Goal: Information Seeking & Learning: Find specific fact

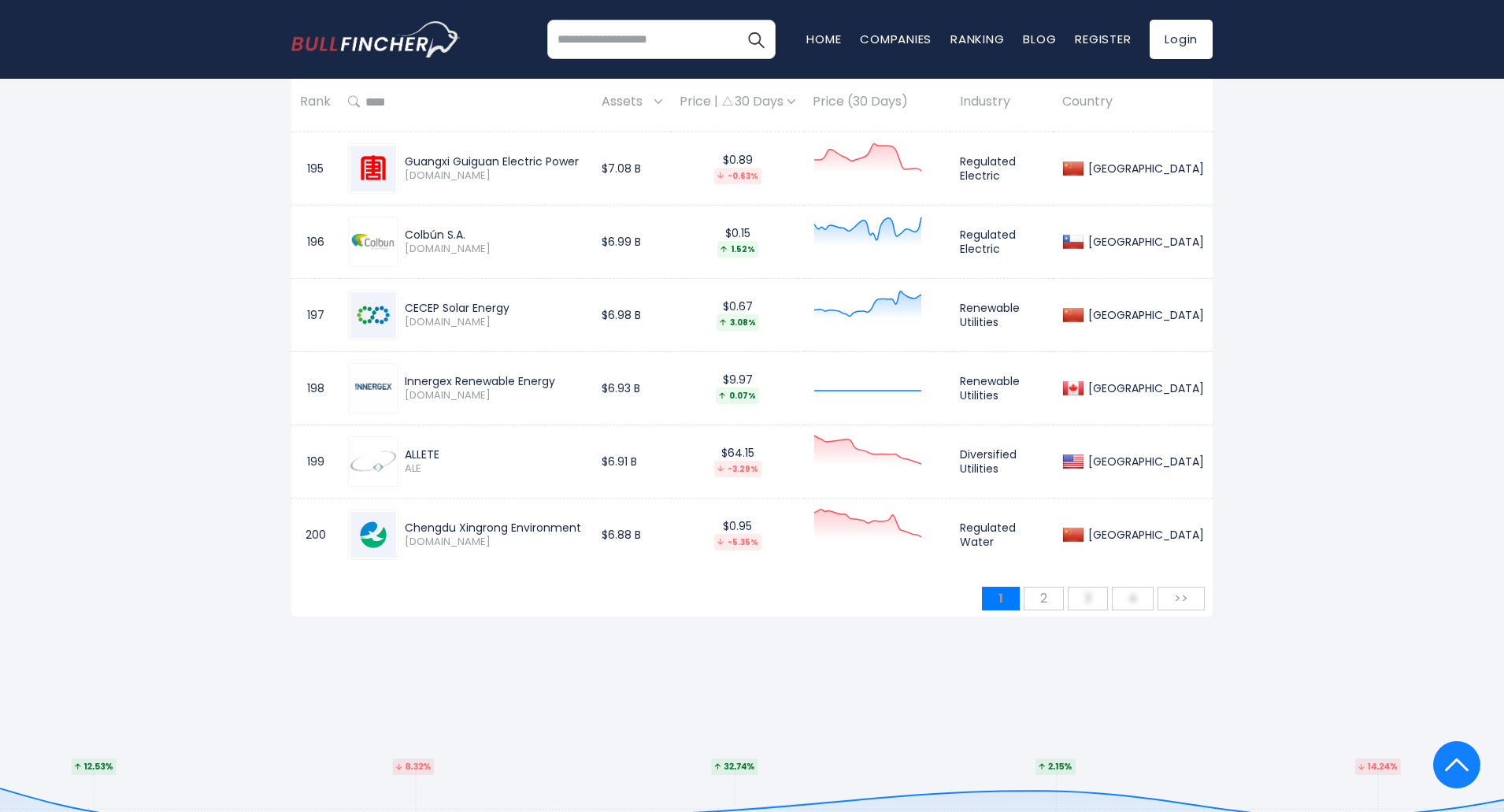
scroll to position [14879, 0]
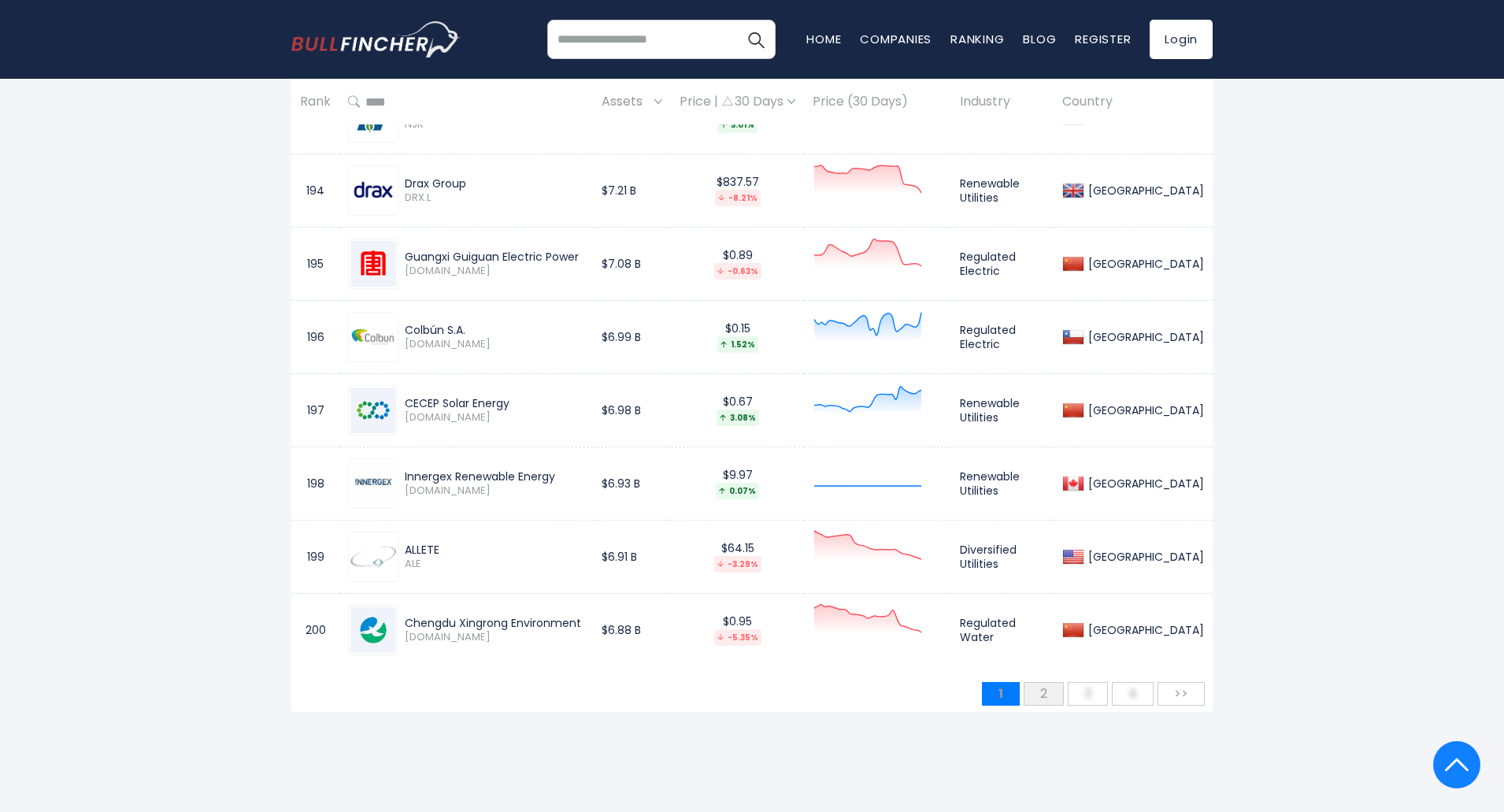
click at [1041, 693] on span "2" at bounding box center [1043, 693] width 23 height 26
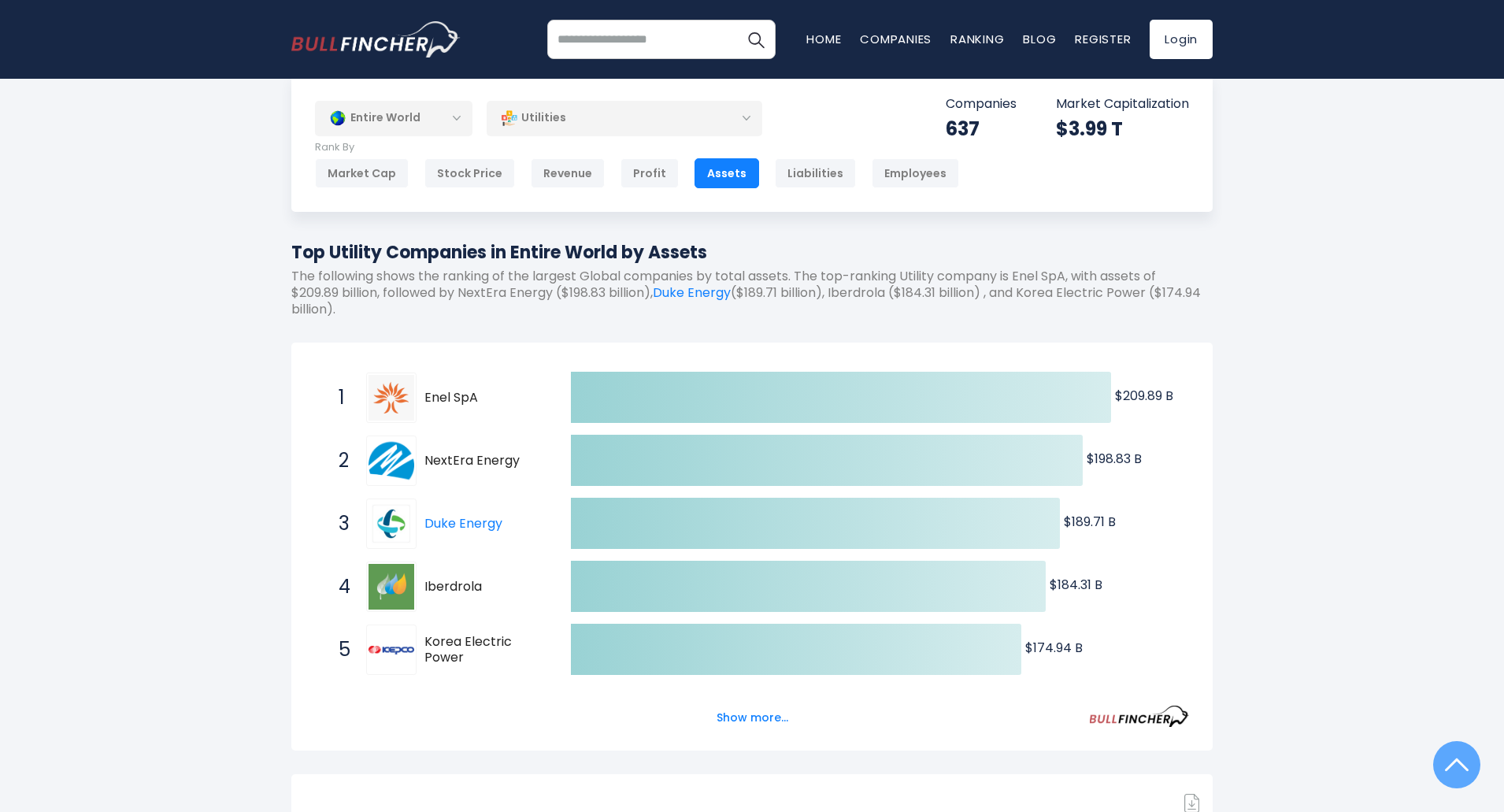
scroll to position [0, 0]
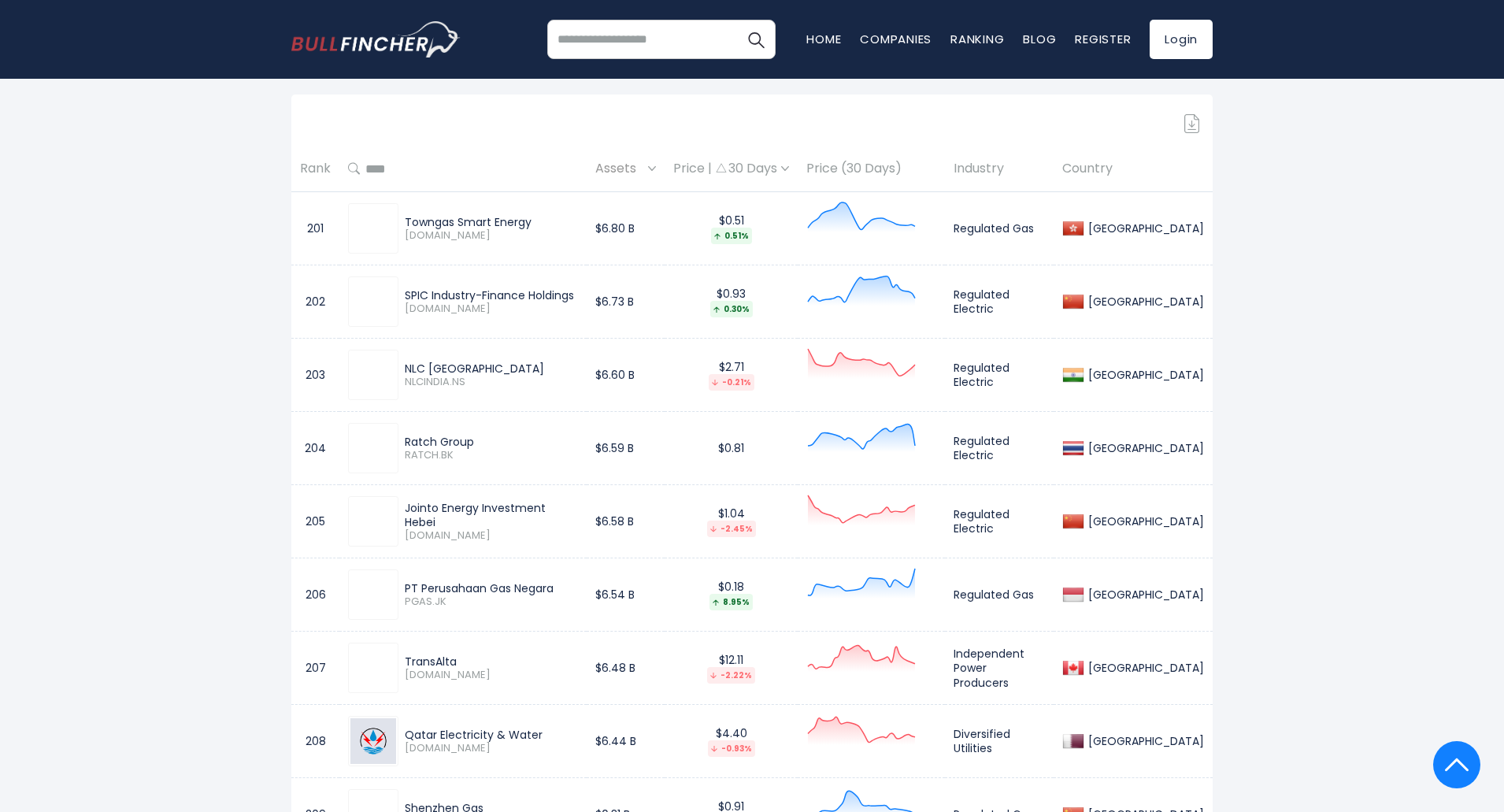
scroll to position [708, 0]
click at [1107, 39] on link "Register" at bounding box center [1103, 39] width 56 height 16
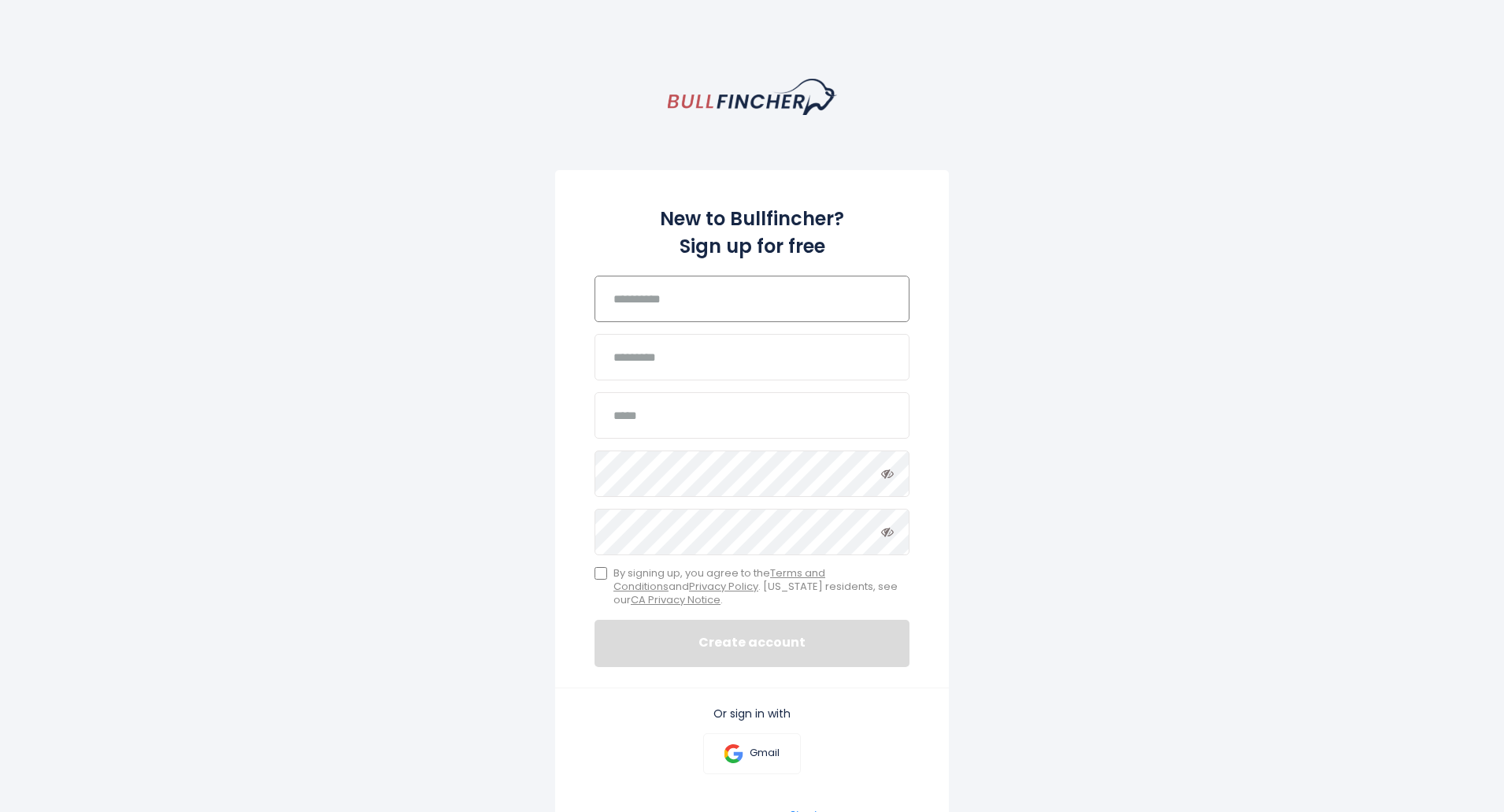
click at [752, 290] on input "text" at bounding box center [752, 298] width 315 height 46
type input "****"
type input "**********"
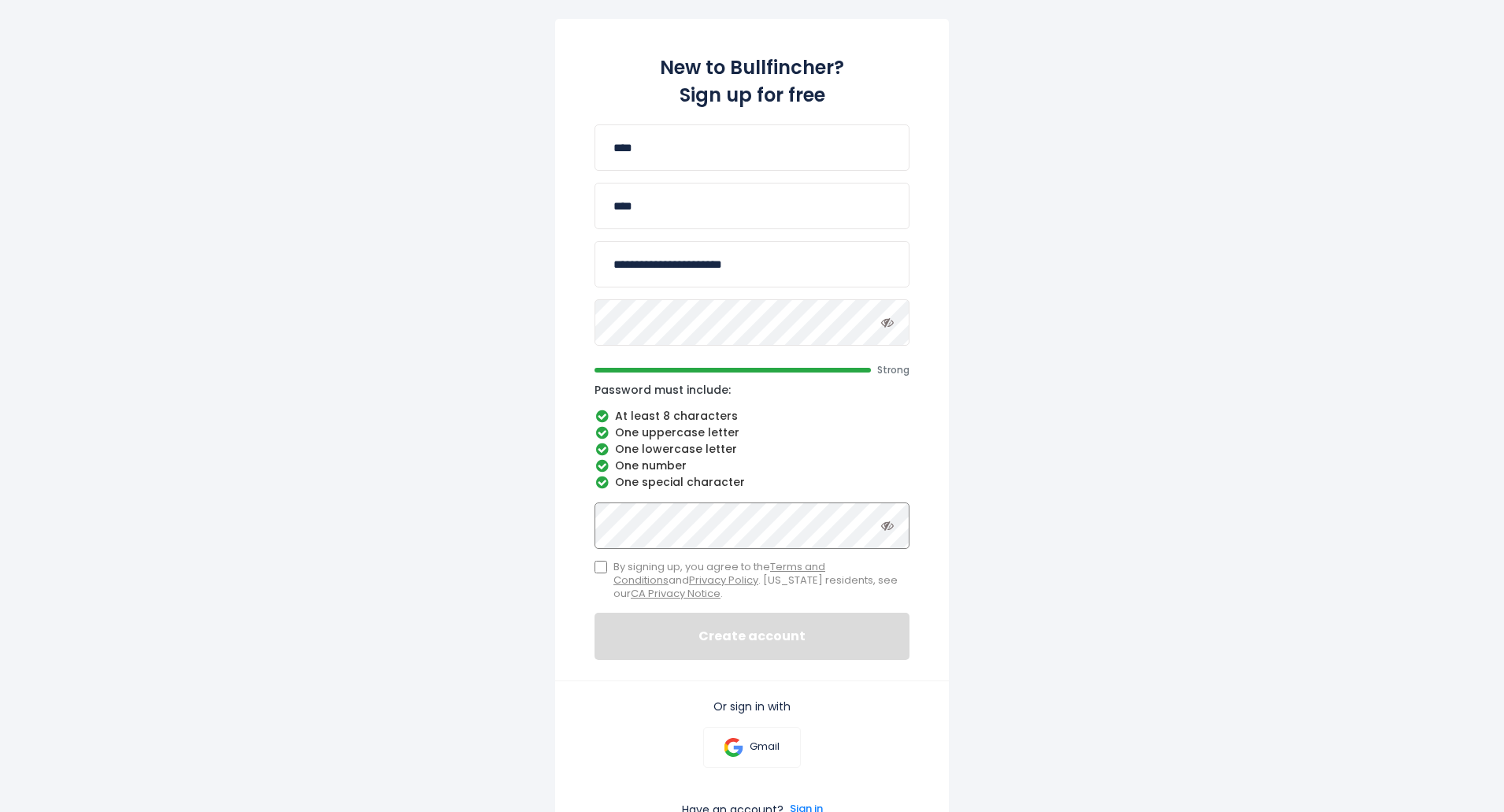
scroll to position [158, 0]
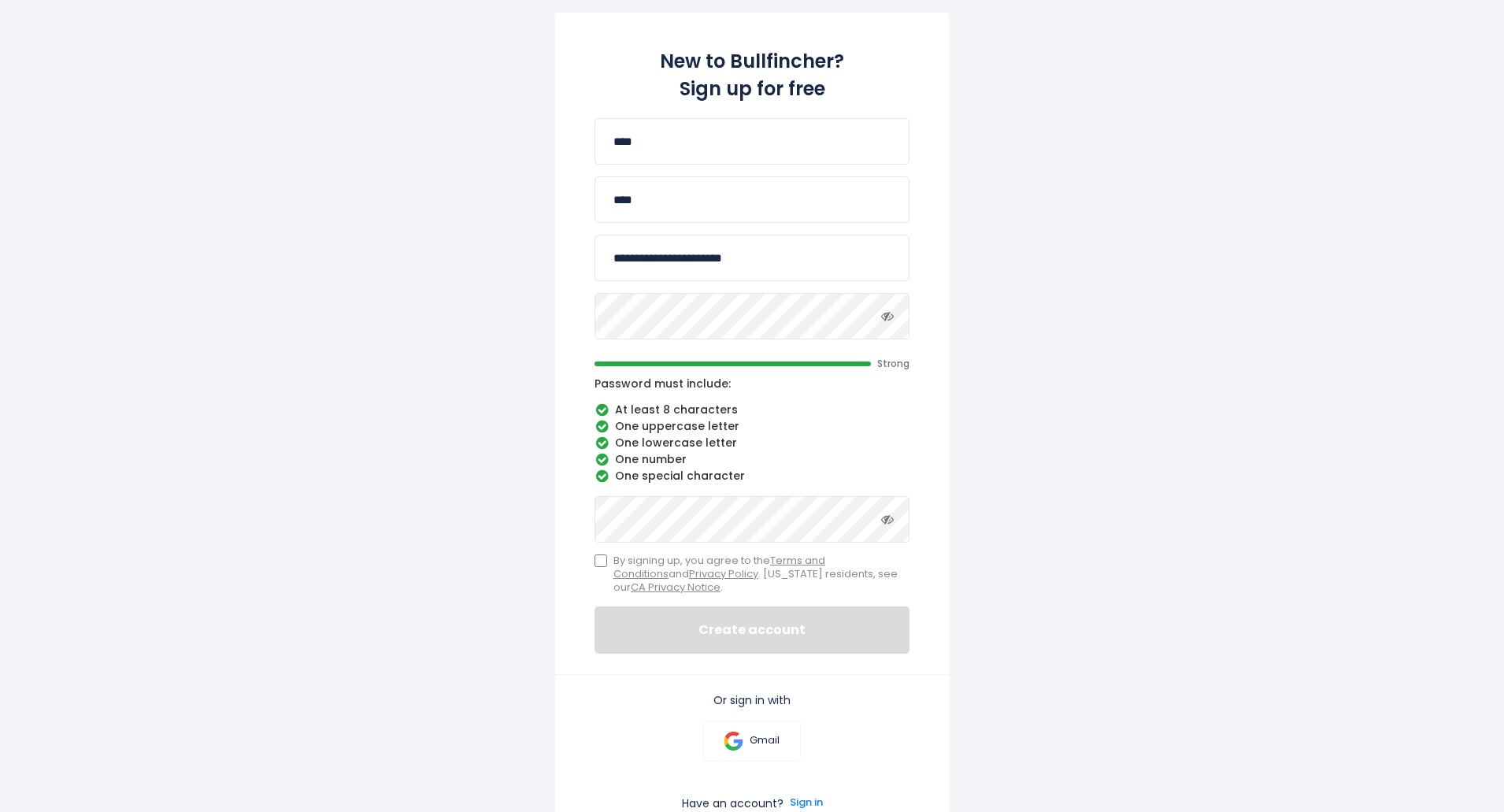
click at [608, 561] on label "By signing up, you agree to the Terms and Conditions and Privacy Policy . Calif…" at bounding box center [752, 574] width 315 height 40
click at [891, 516] on icon at bounding box center [887, 519] width 13 height 13
click at [888, 318] on icon "Toggle password visibility" at bounding box center [887, 316] width 13 height 13
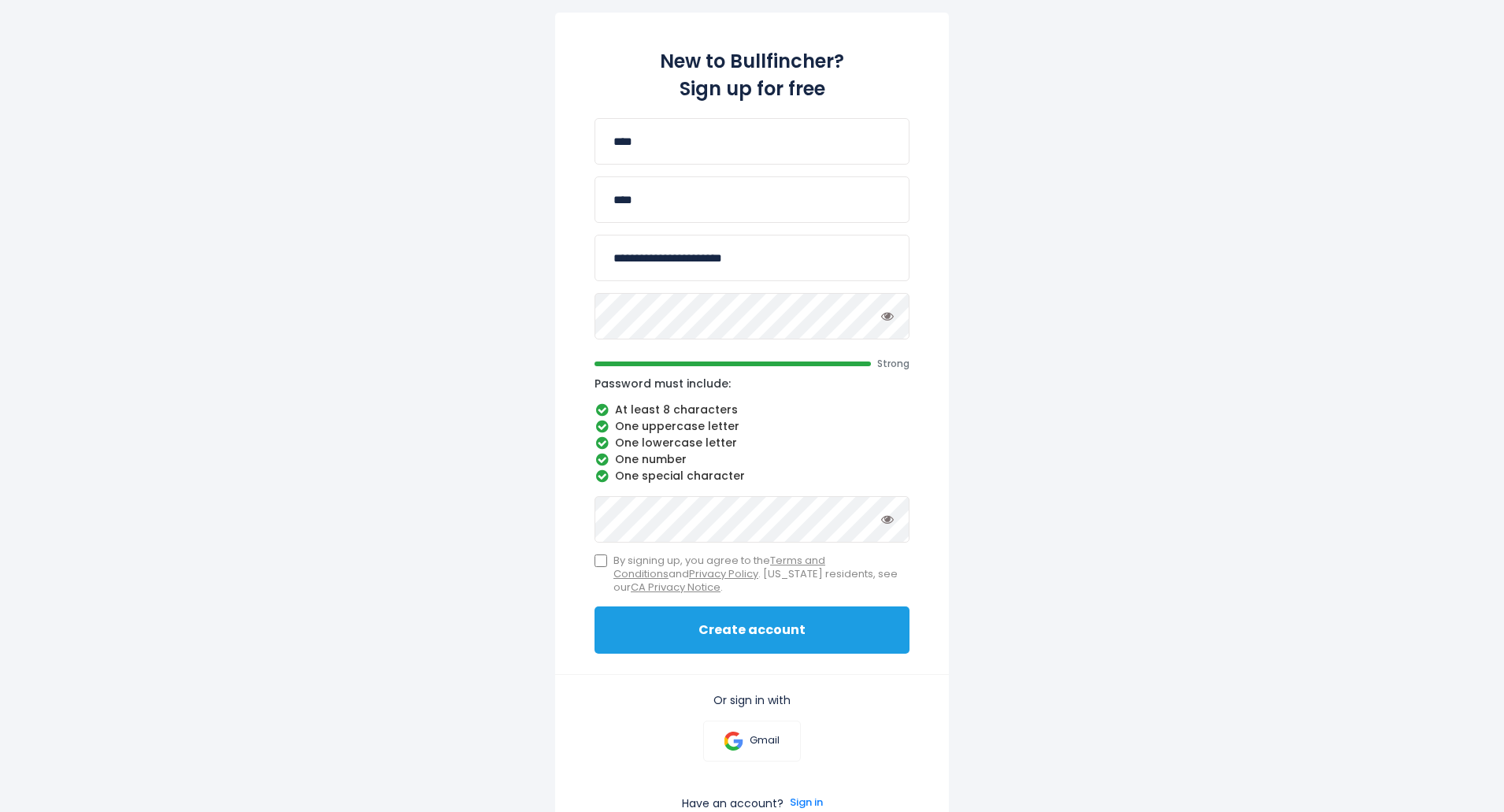
click at [724, 628] on button "Create account" at bounding box center [752, 630] width 315 height 47
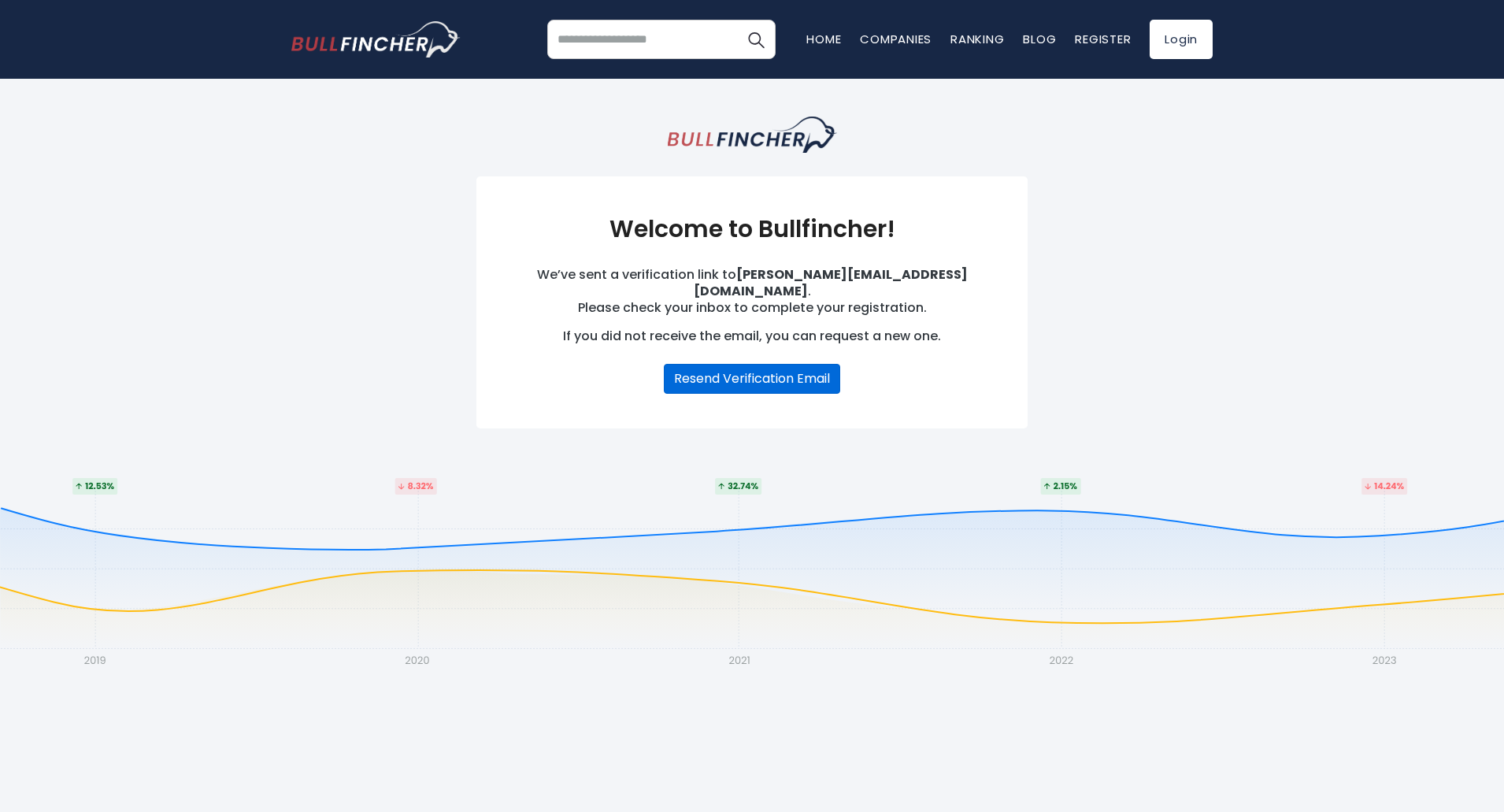
click at [783, 364] on button "Resend Verification Email" at bounding box center [752, 378] width 176 height 30
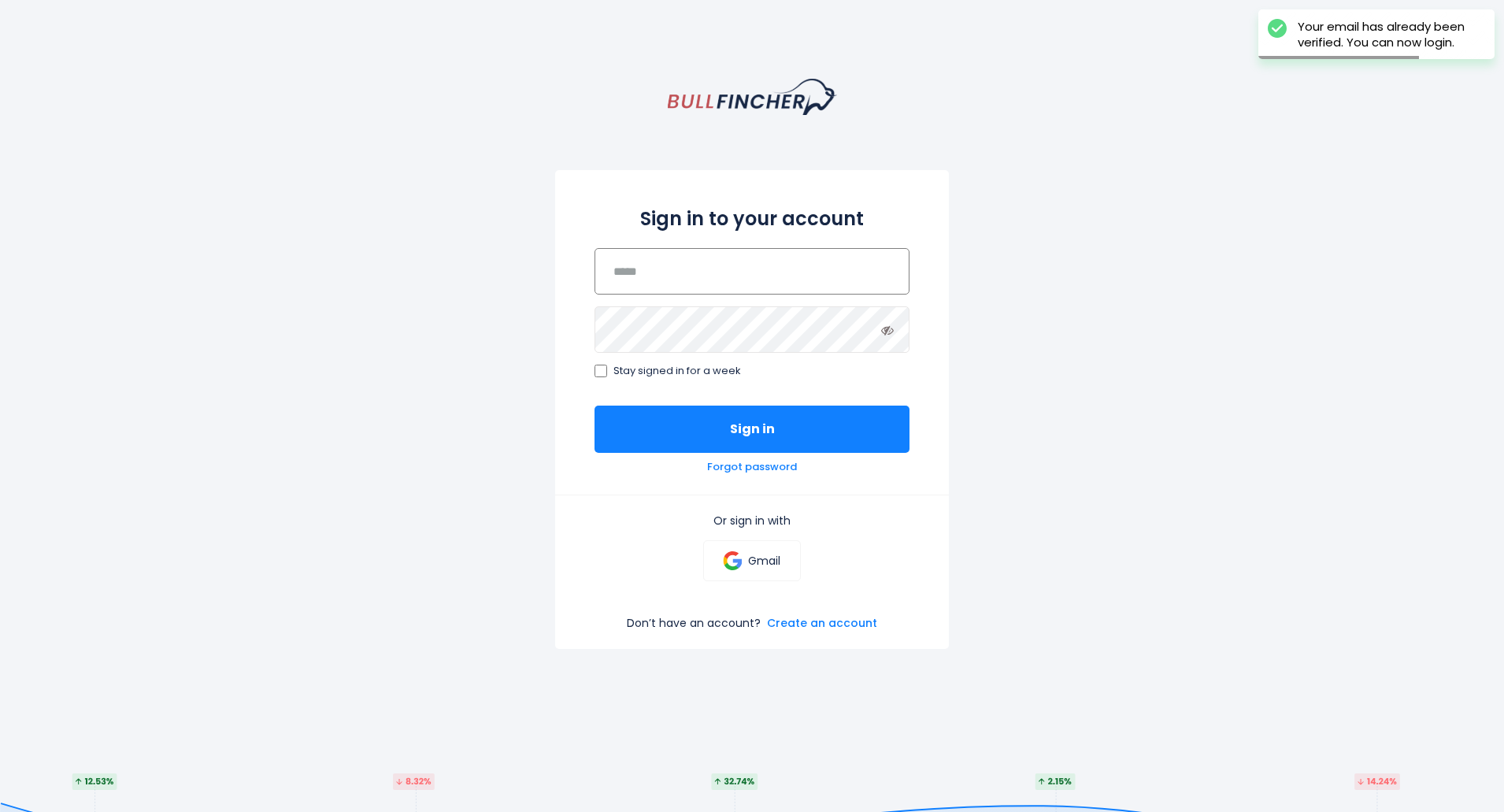
click at [697, 278] on input "email" at bounding box center [752, 271] width 315 height 46
type input "**********"
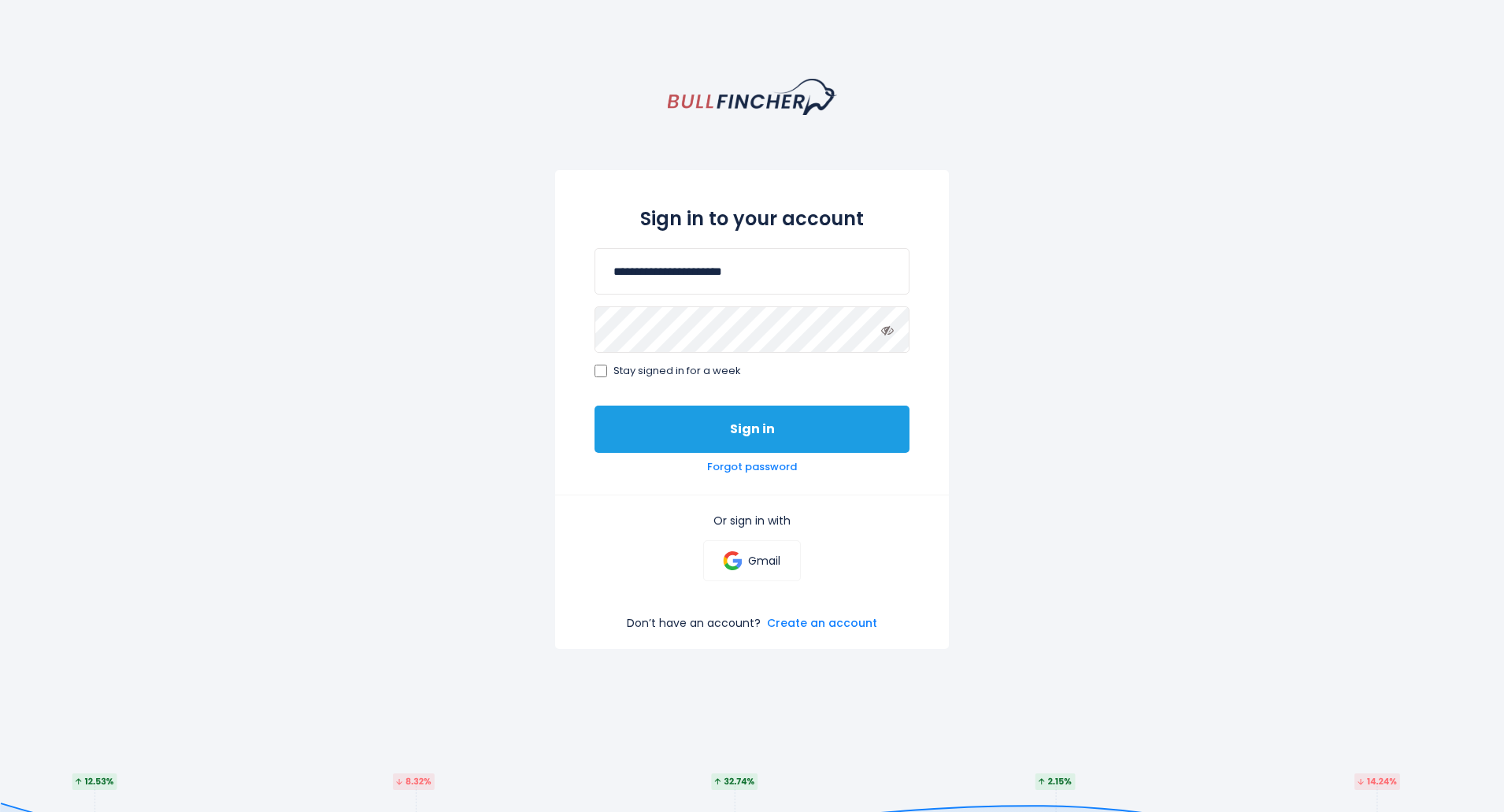
click at [647, 422] on button "Sign in" at bounding box center [752, 429] width 315 height 47
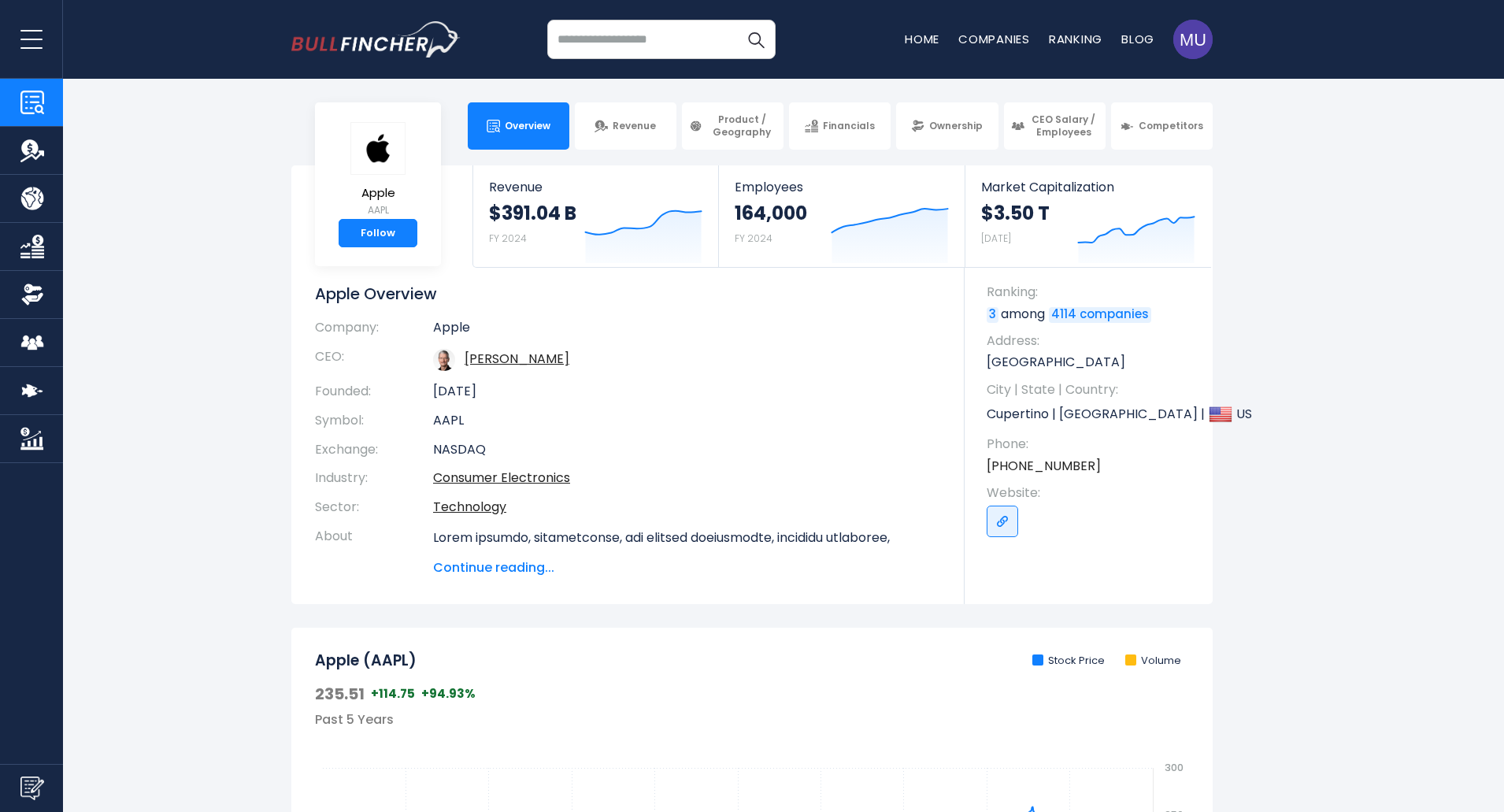
click at [695, 51] on input "search" at bounding box center [660, 40] width 228 height 40
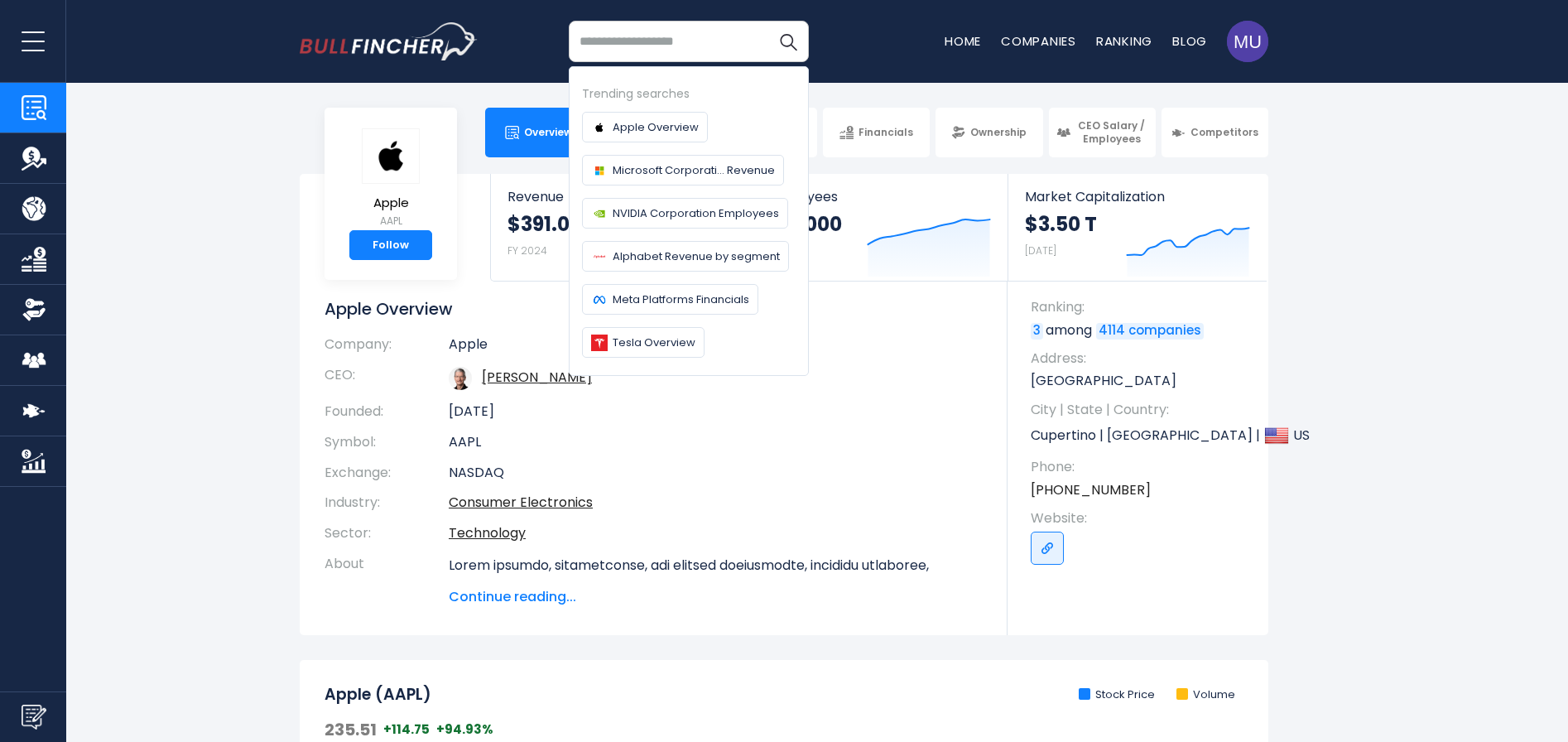
click at [34, 39] on button "open menu" at bounding box center [33, 41] width 66 height 82
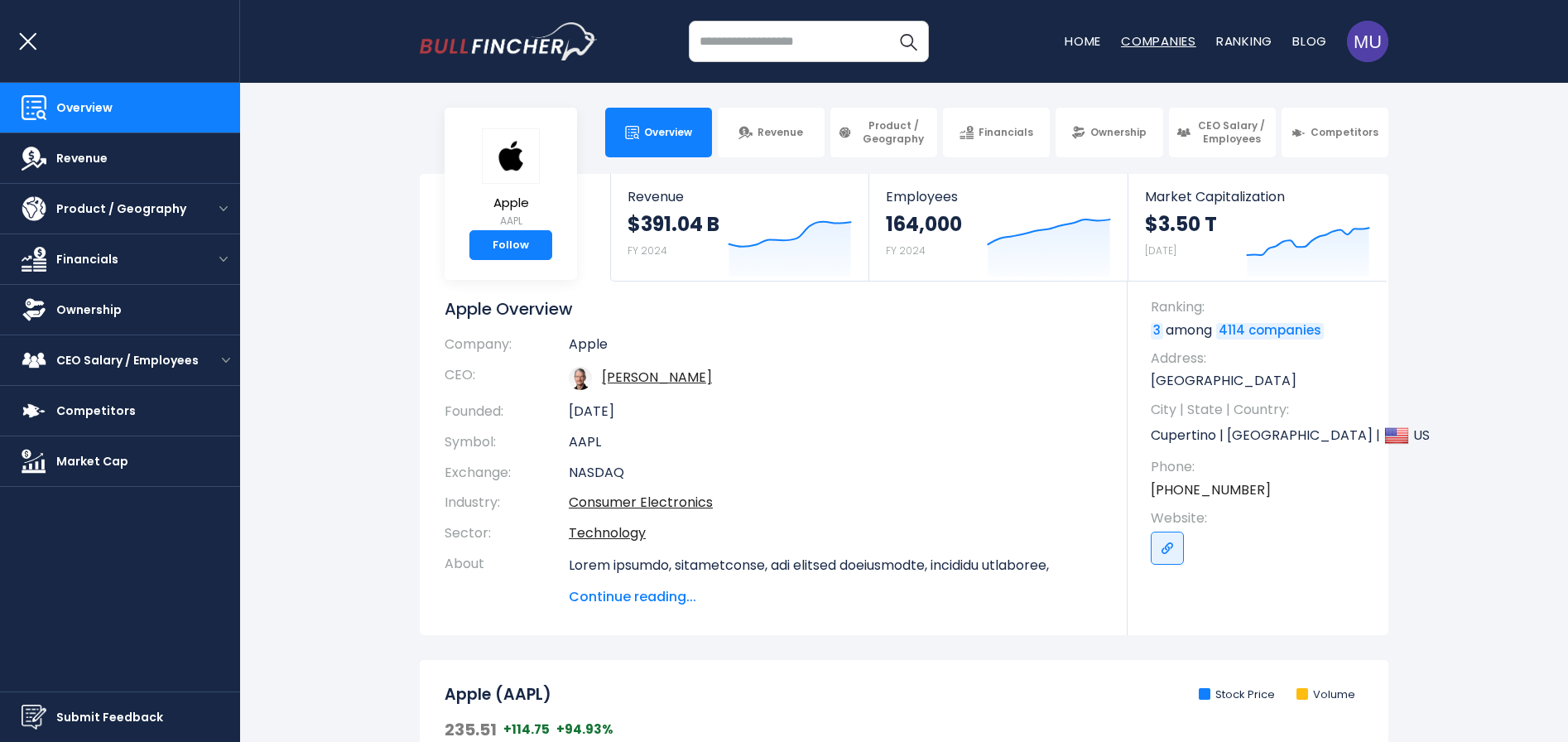
click at [1172, 38] on link "Companies" at bounding box center [1157, 41] width 75 height 17
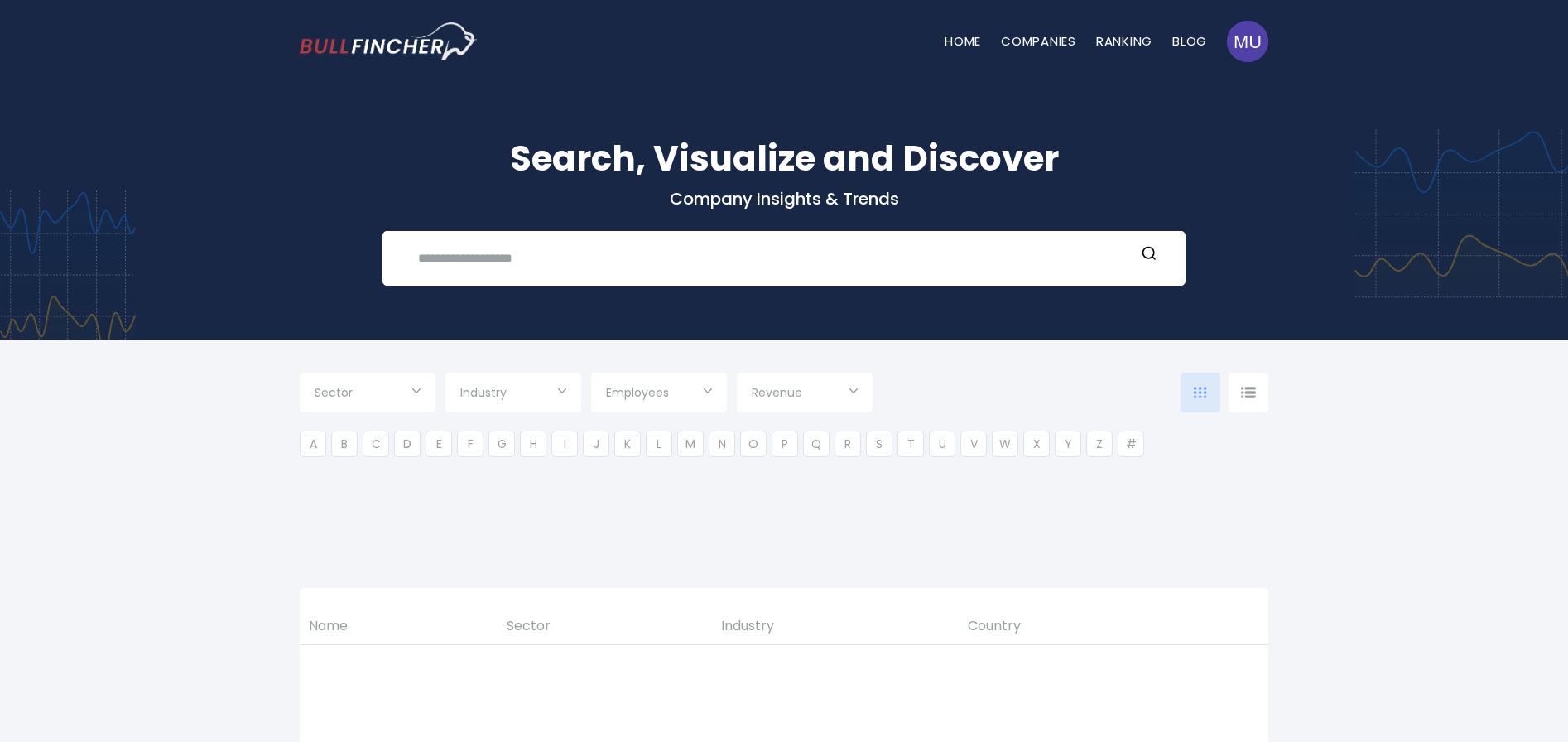
type input "***"
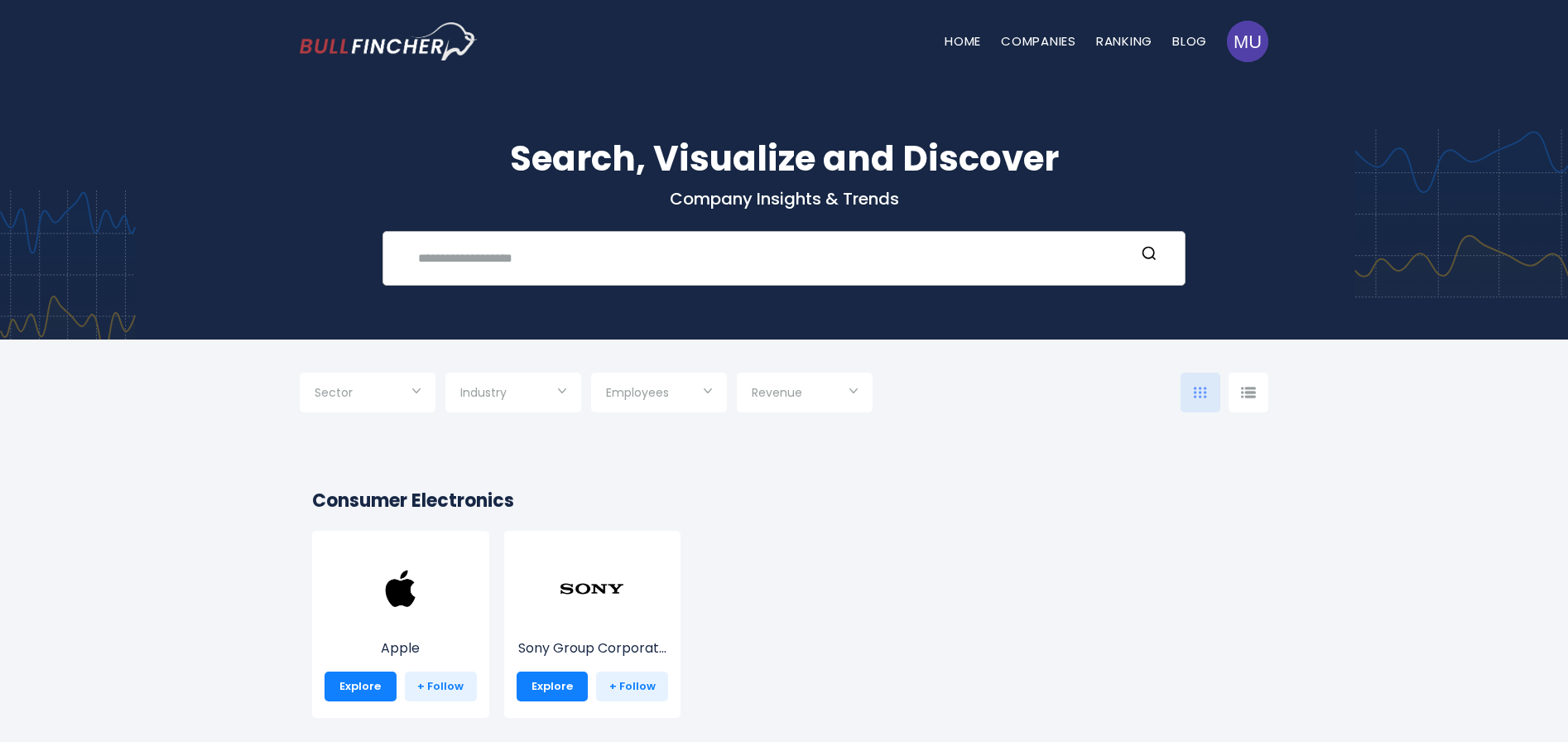
click at [532, 257] on input "text" at bounding box center [771, 258] width 727 height 30
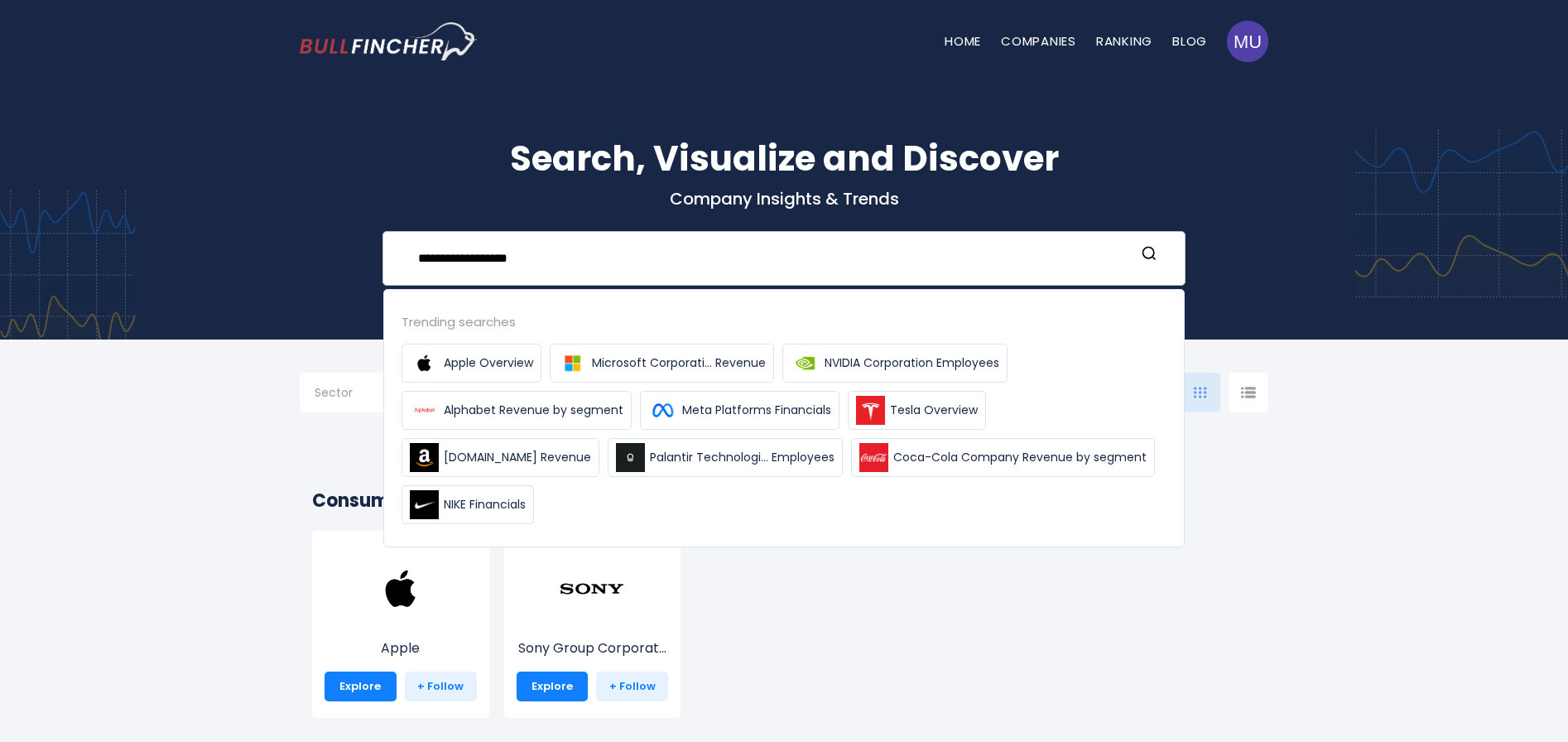
type input "**********"
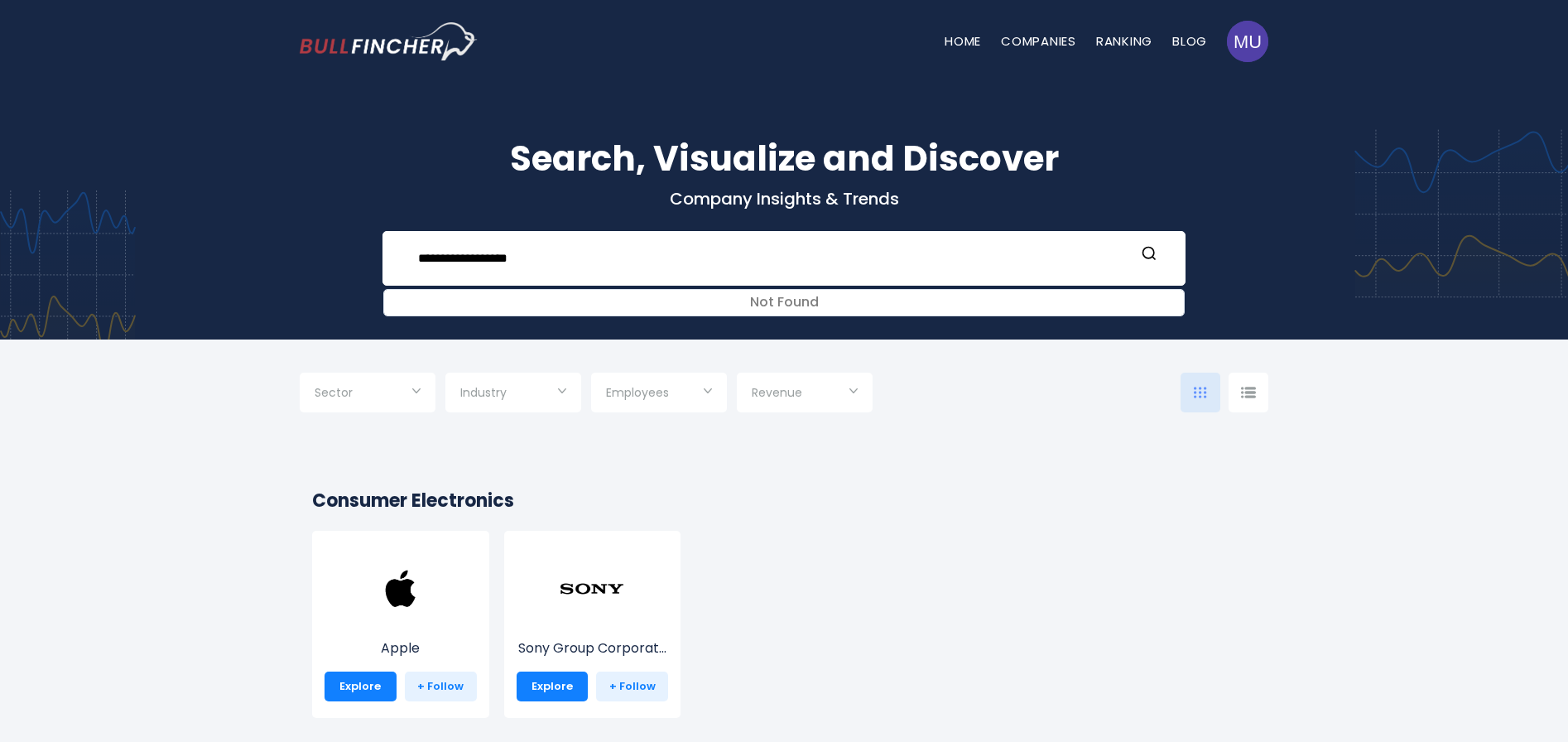
click at [1114, 49] on li "Ranking" at bounding box center [1123, 42] width 56 height 17
click at [1119, 42] on link "Ranking" at bounding box center [1123, 41] width 56 height 17
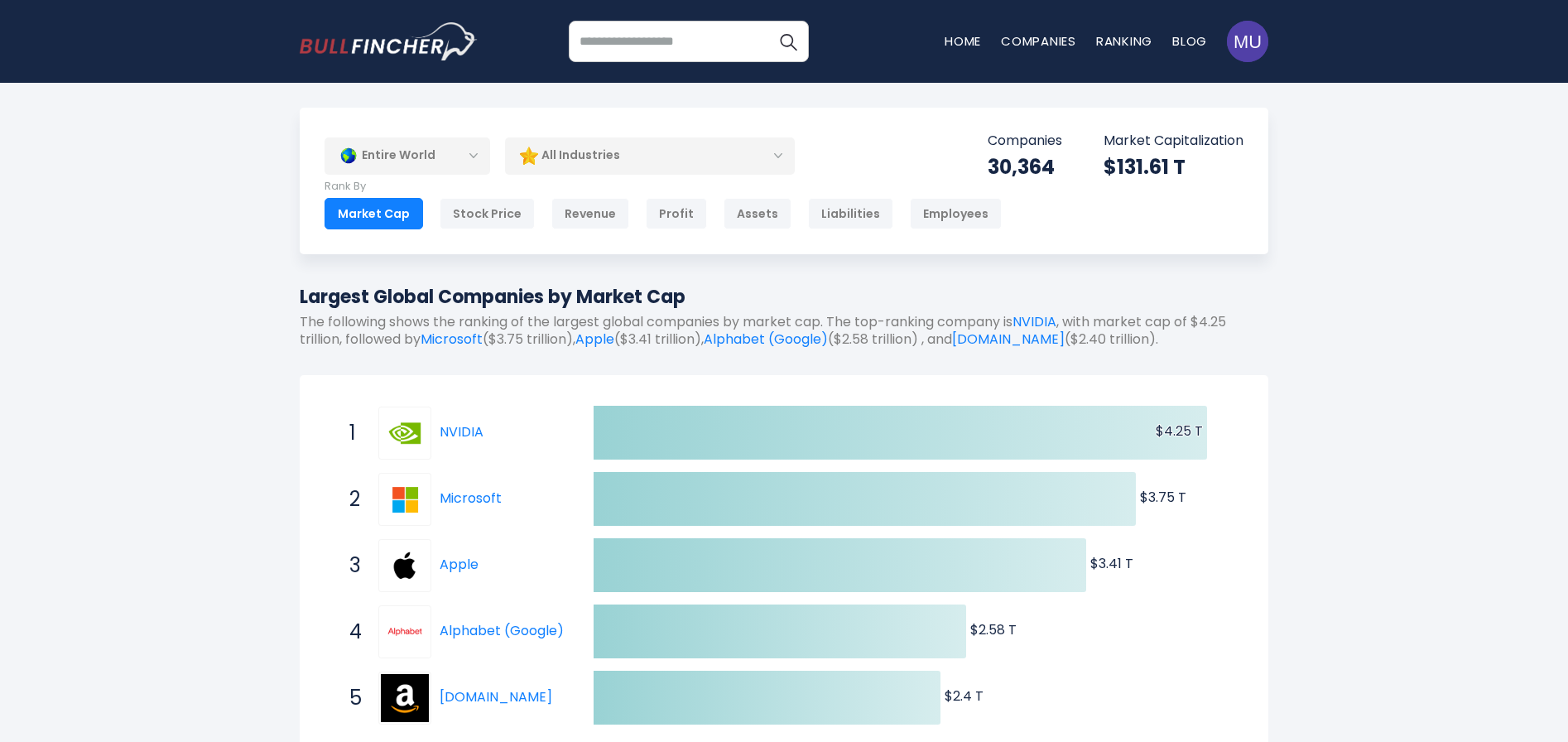
click at [668, 139] on div "All Industries" at bounding box center [649, 156] width 289 height 38
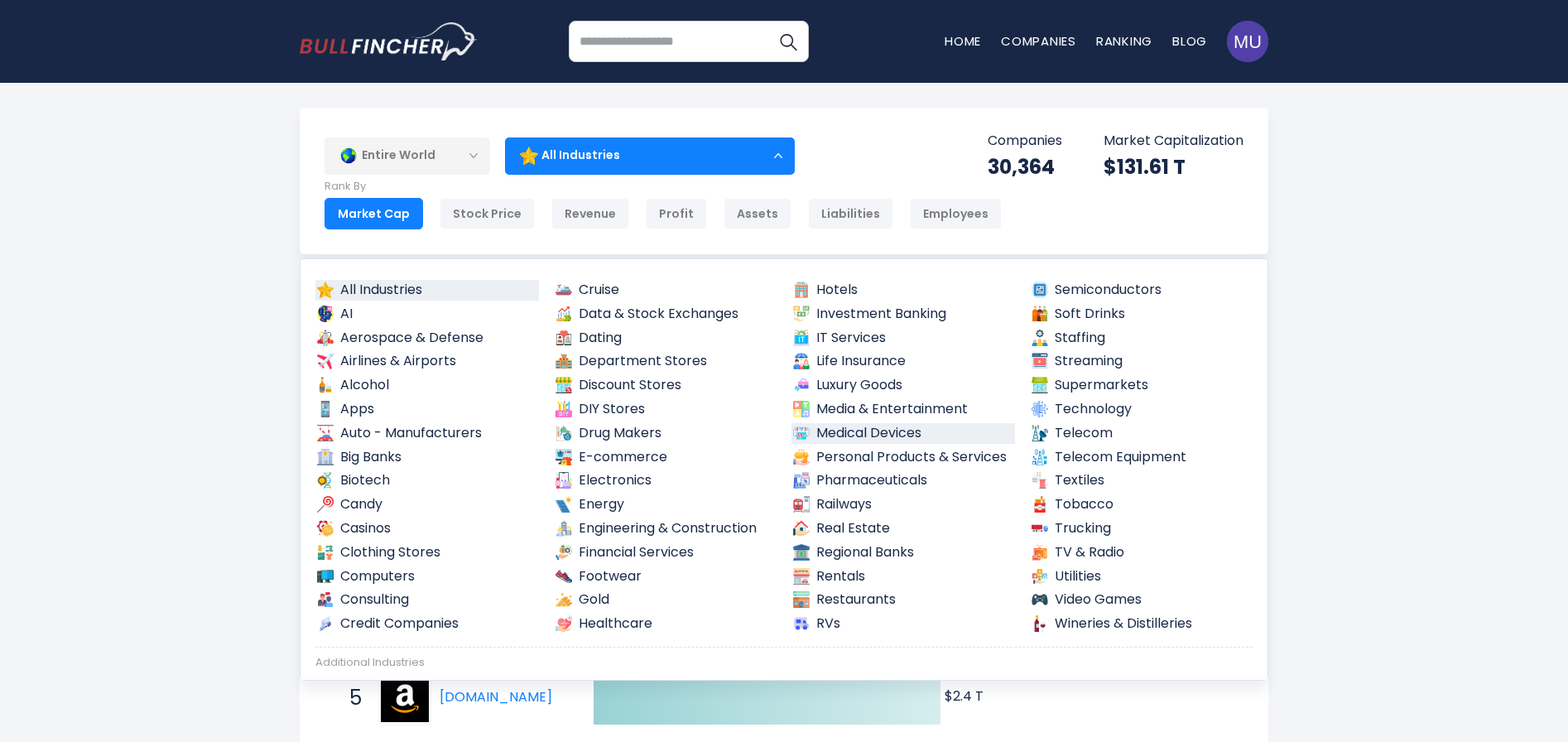
scroll to position [166, 0]
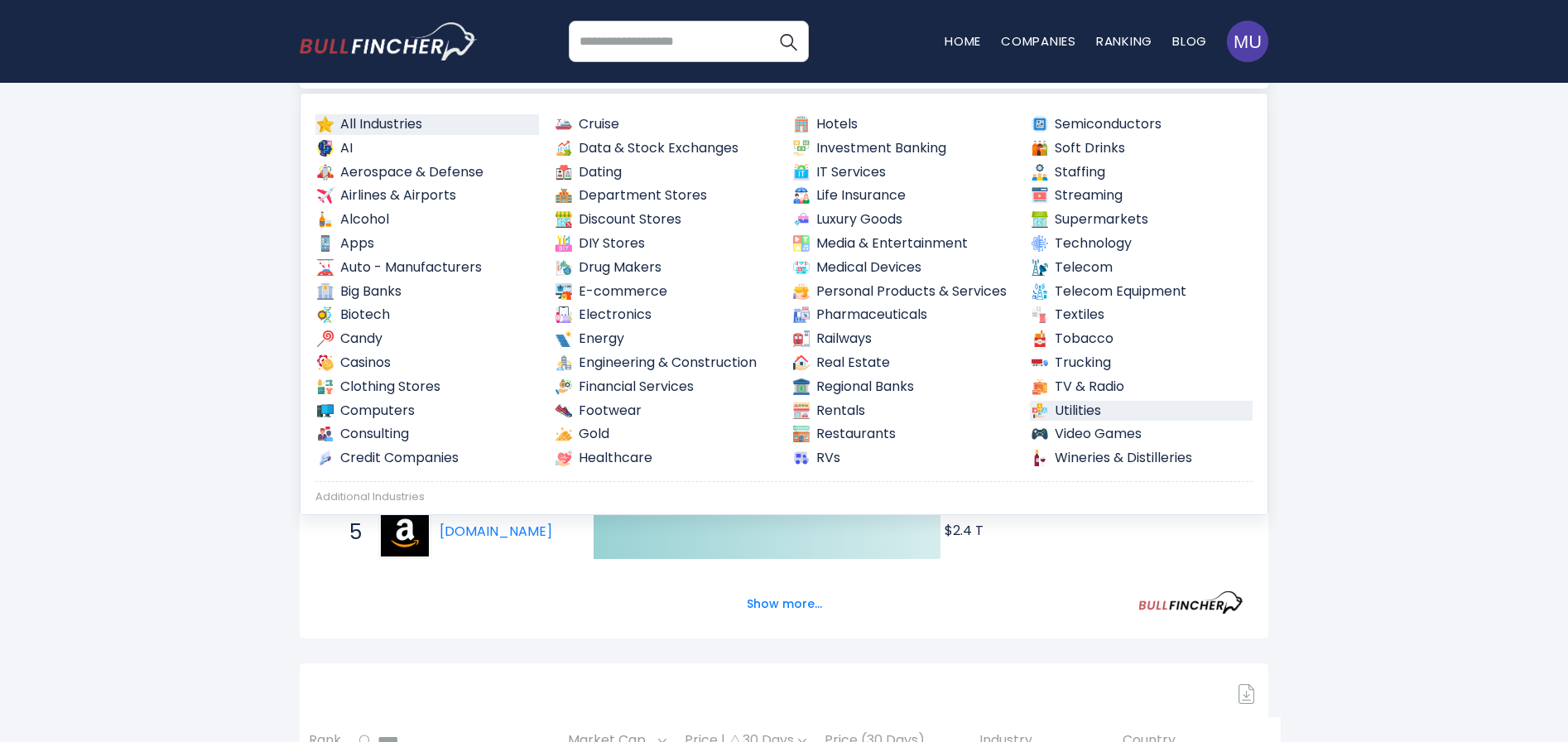
click at [1059, 406] on link "Utilities" at bounding box center [1141, 411] width 224 height 21
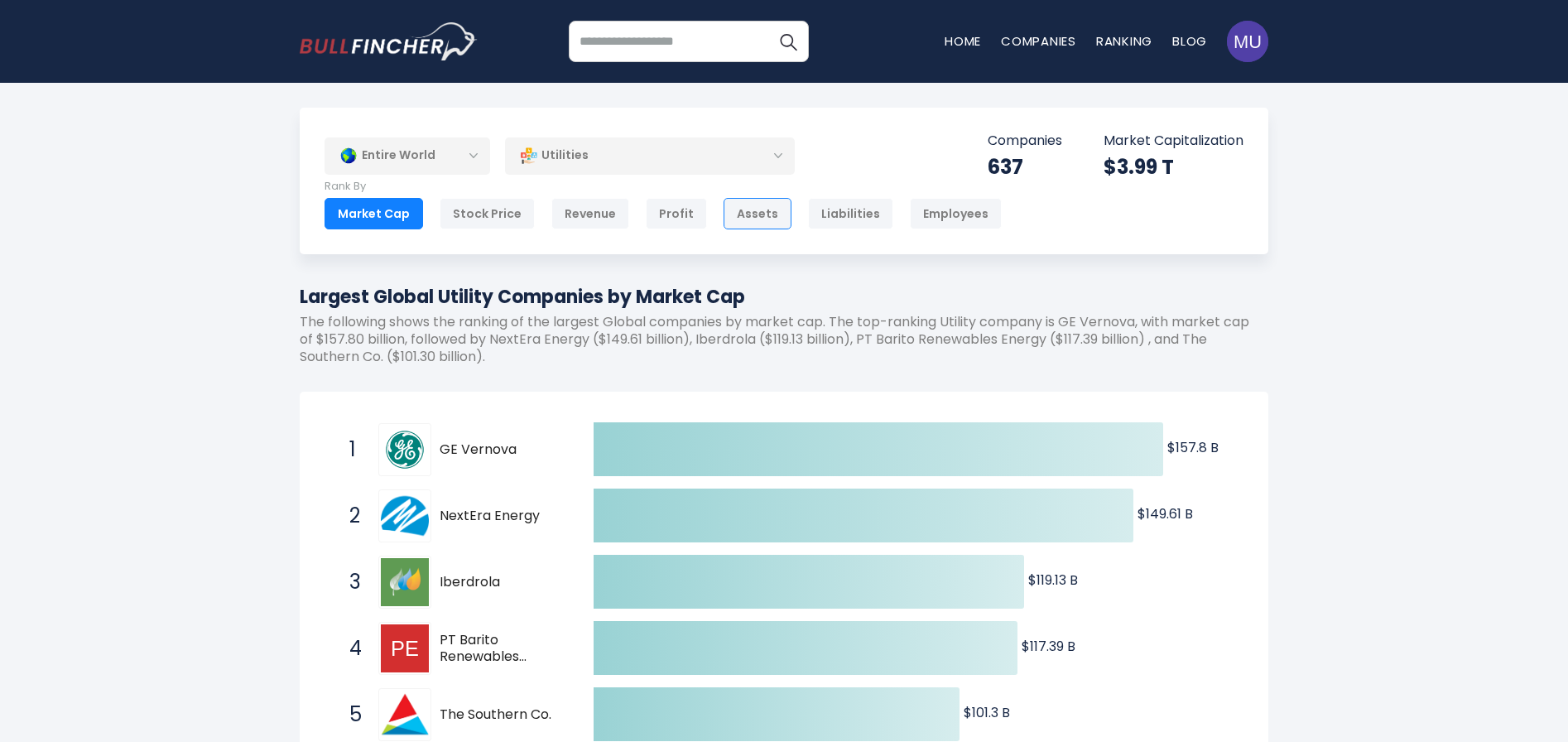
click at [751, 210] on div "Assets" at bounding box center [758, 213] width 68 height 31
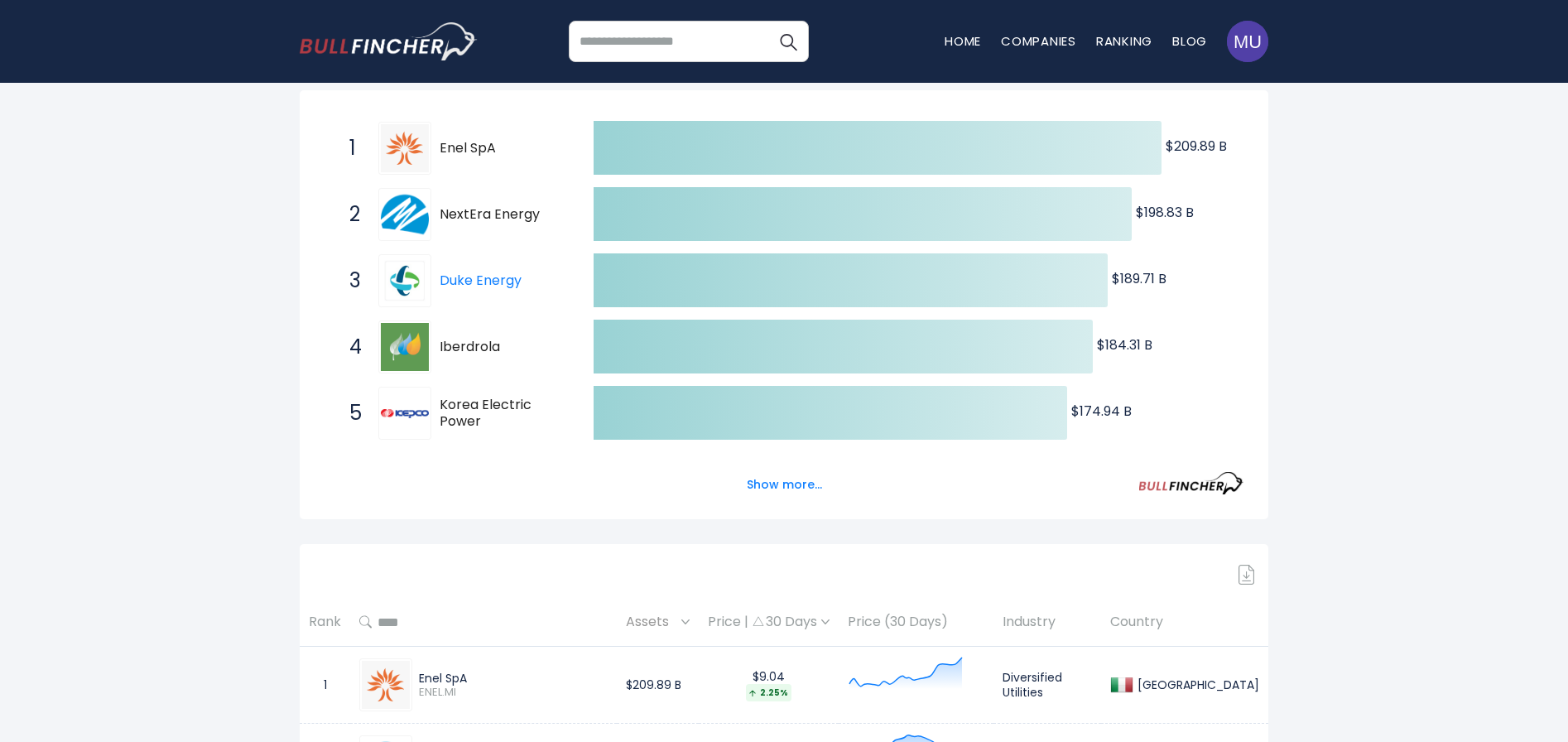
scroll to position [331, 0]
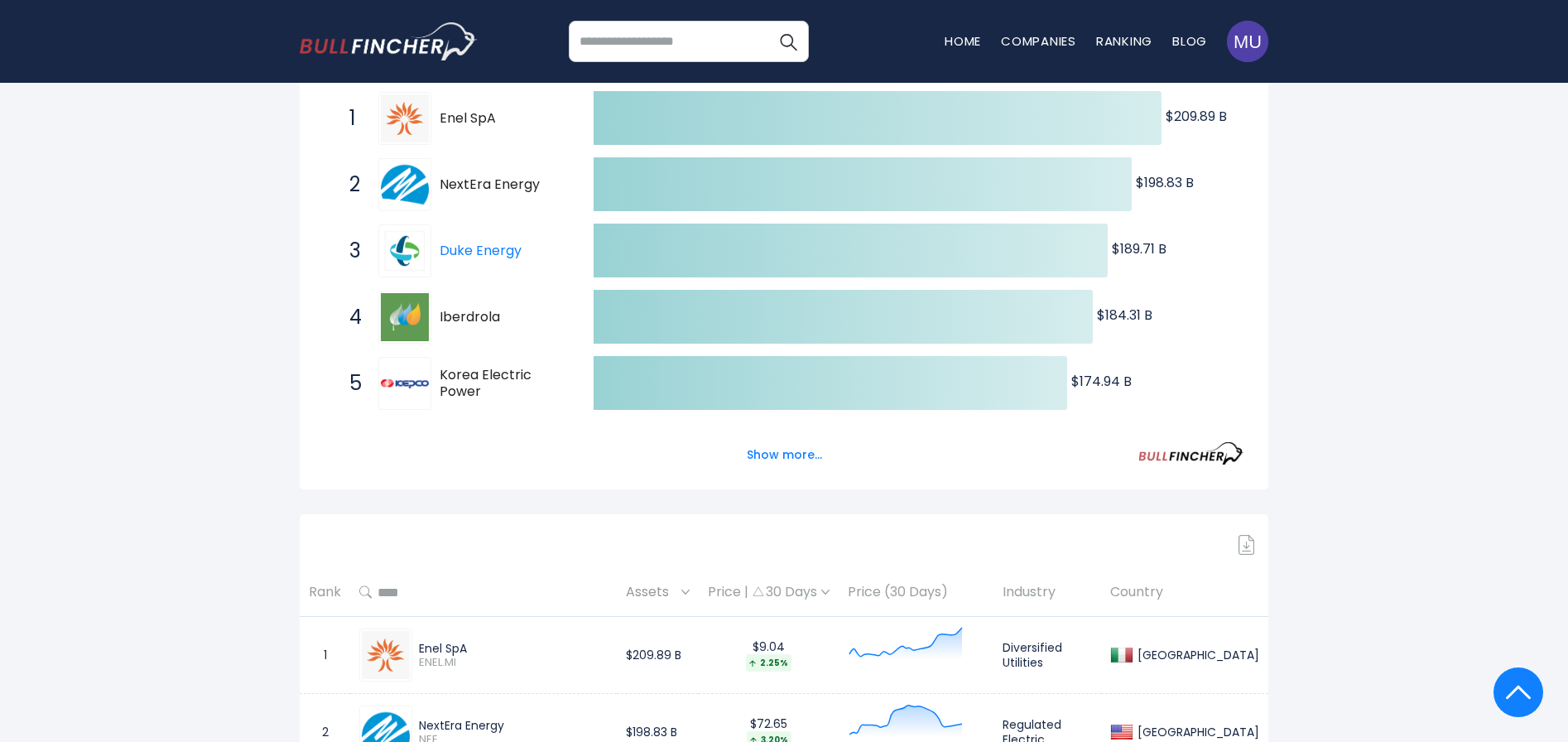
click at [1244, 548] on img at bounding box center [1245, 545] width 16 height 20
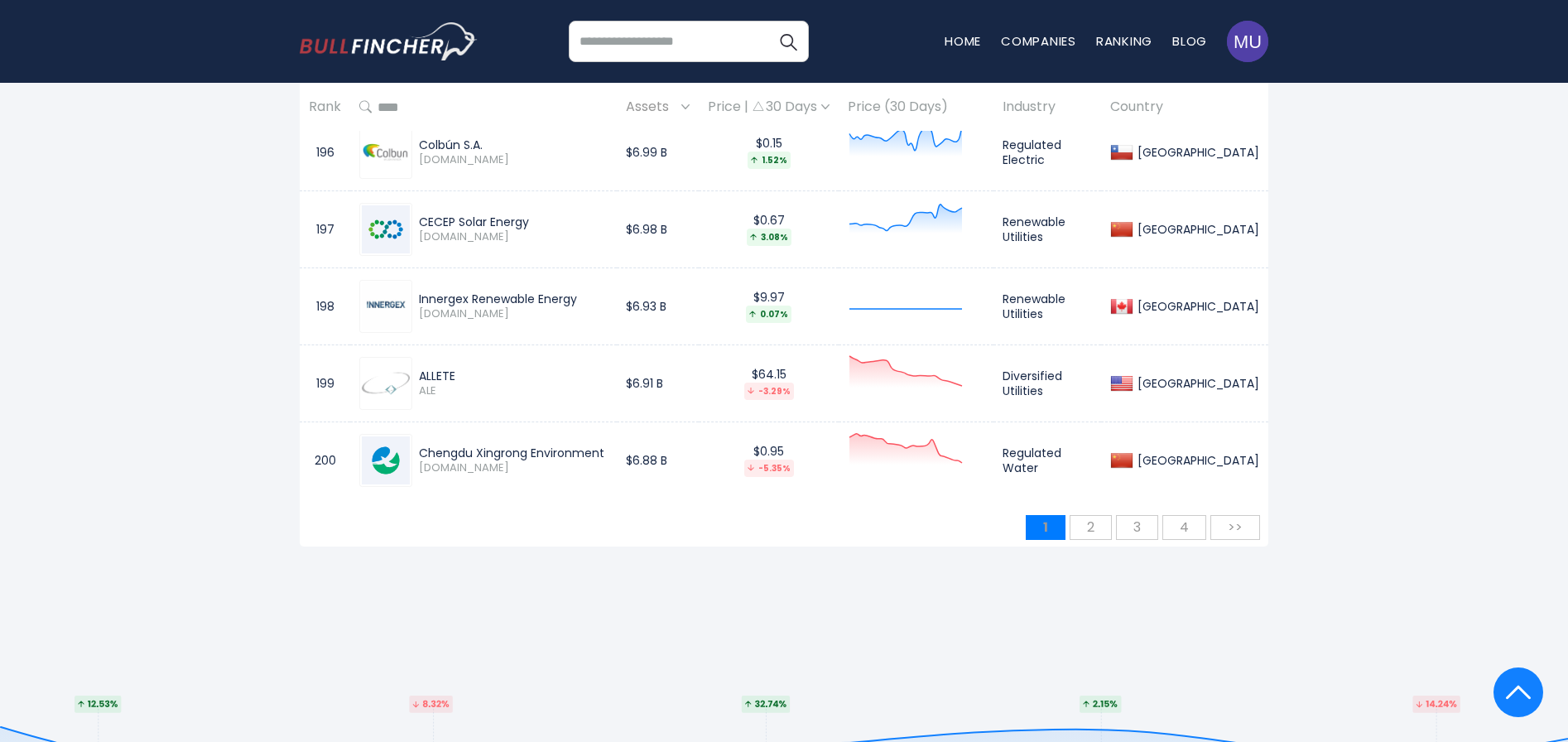
scroll to position [15978, 0]
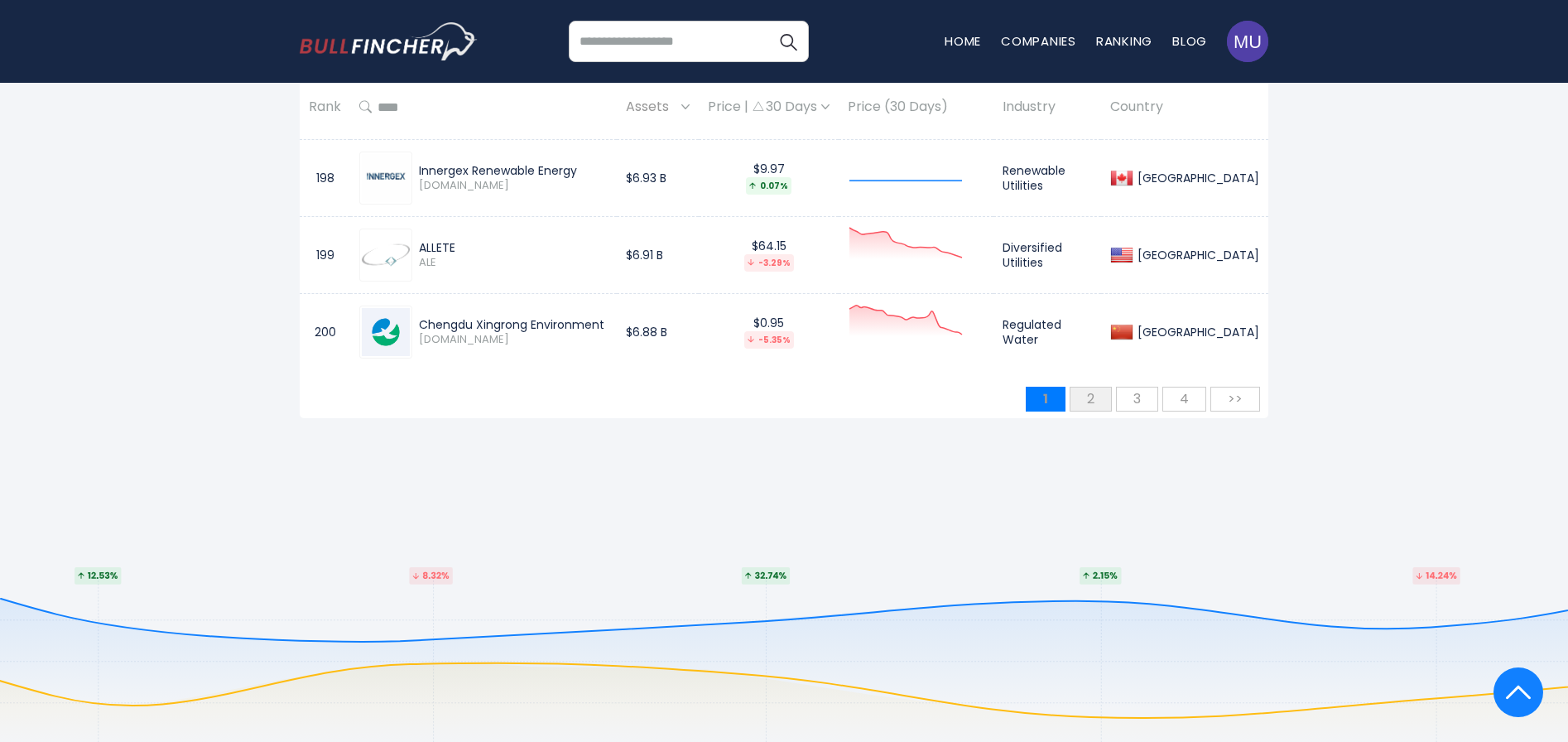
click at [1100, 399] on span "2" at bounding box center [1090, 399] width 24 height 28
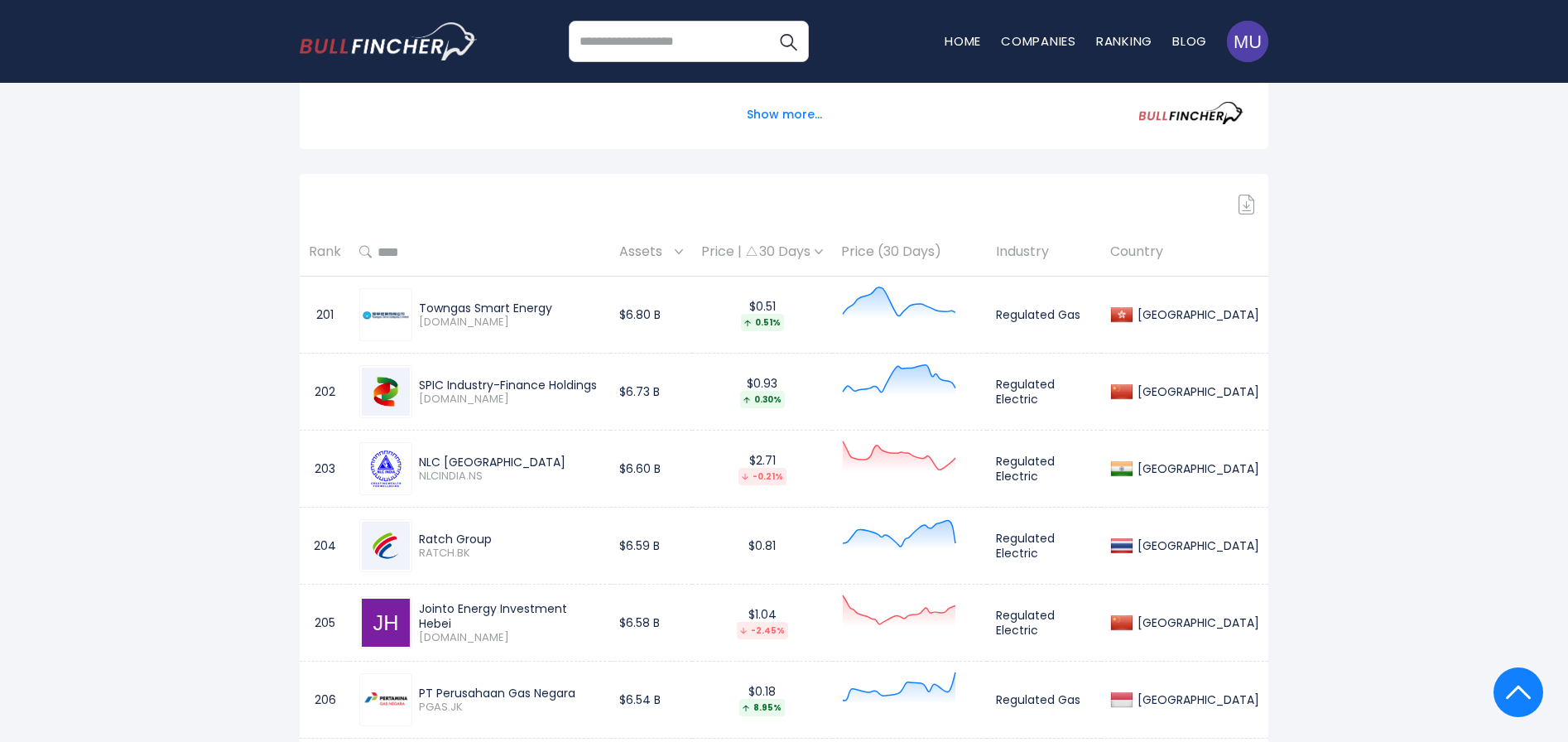
scroll to position [679, 0]
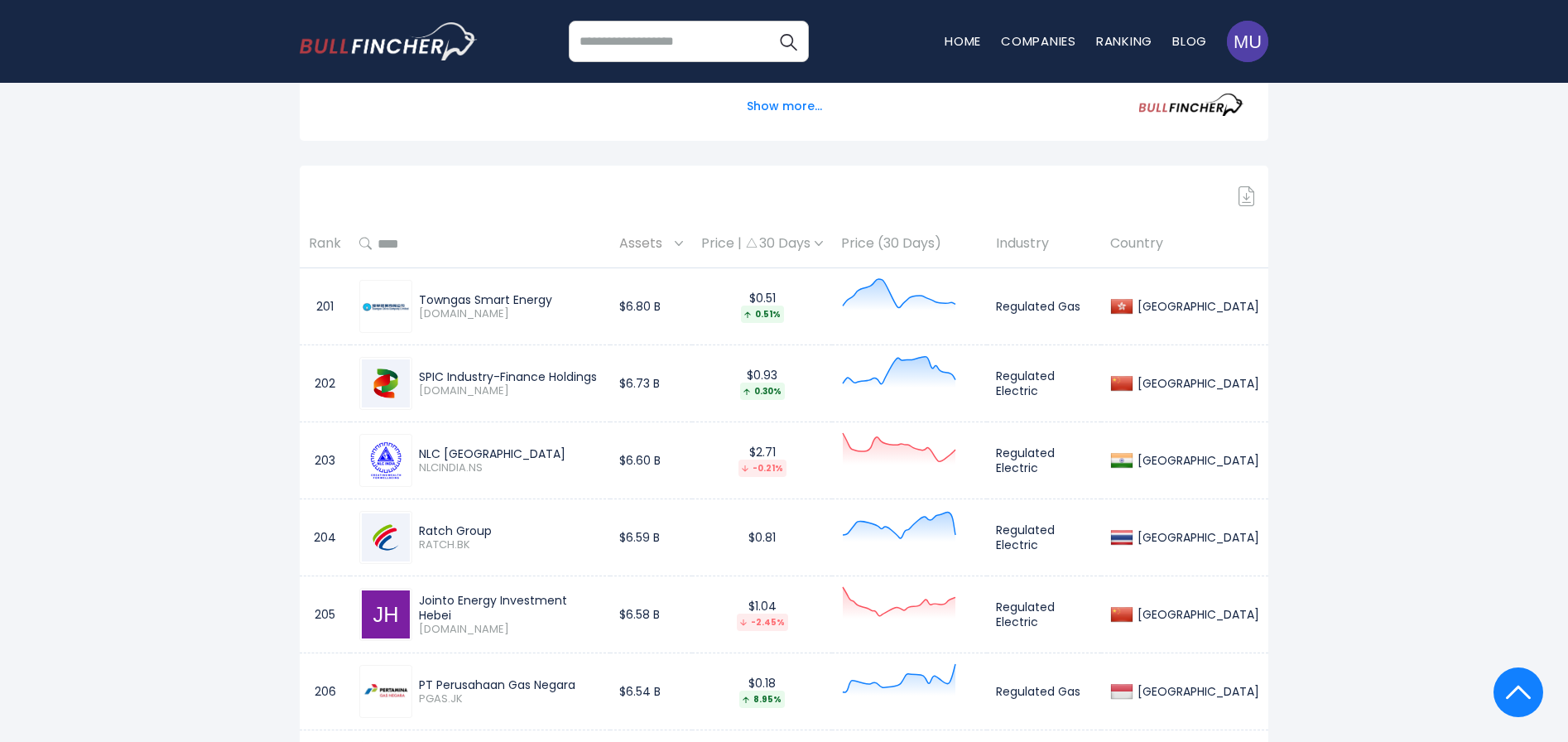
click at [1246, 193] on img at bounding box center [1245, 195] width 16 height 20
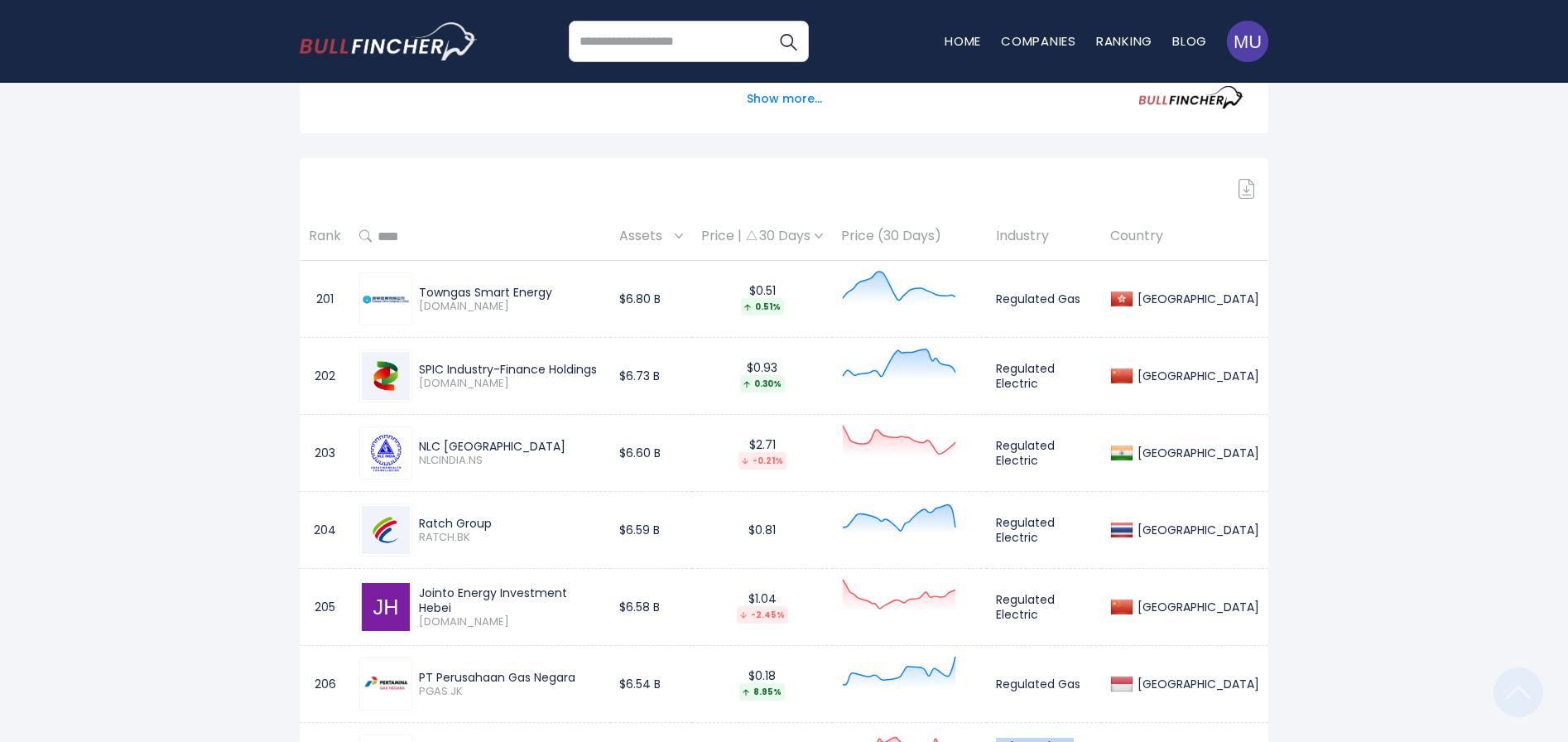
scroll to position [733, 0]
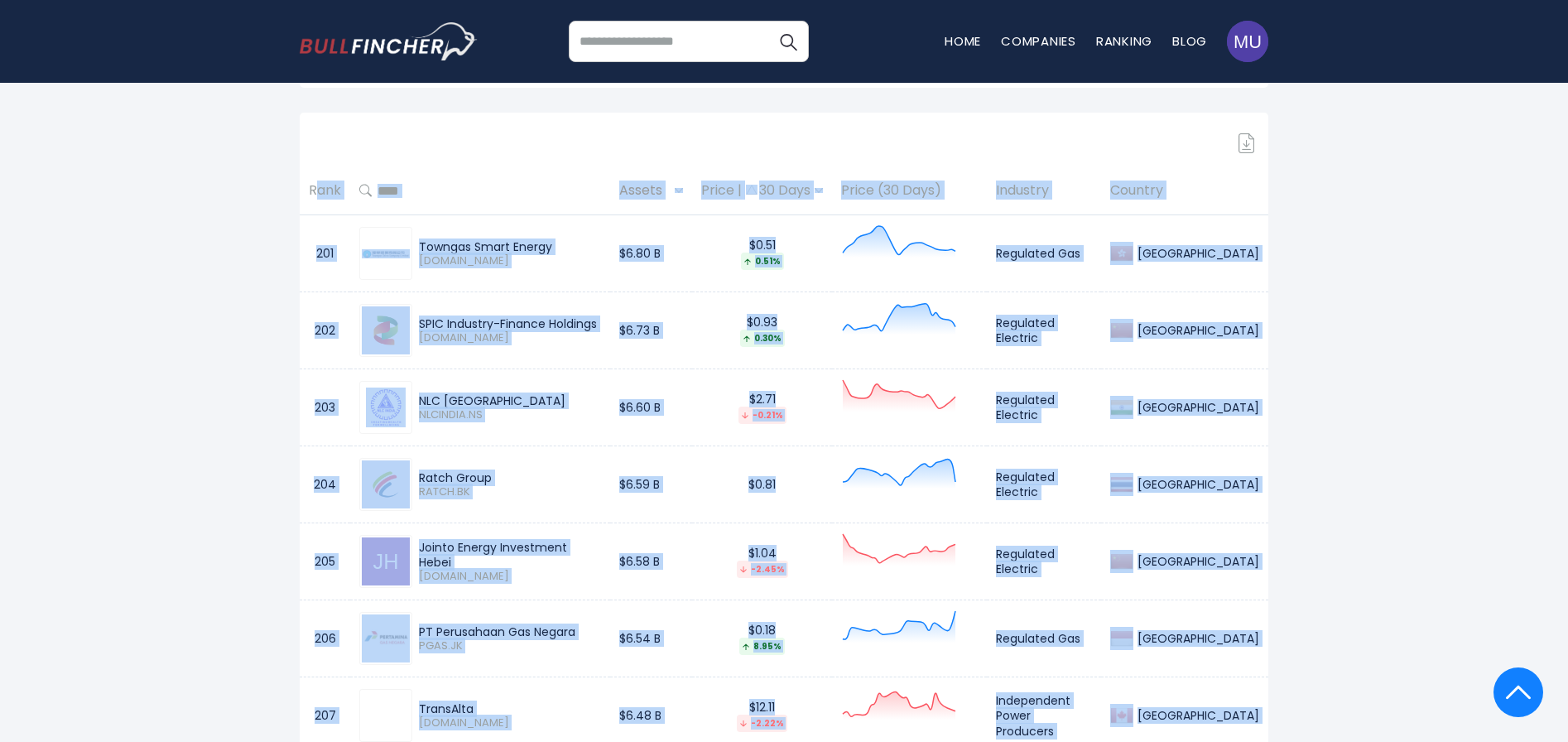
drag, startPoint x: 1189, startPoint y: 404, endPoint x: 310, endPoint y: 193, distance: 904.0
copy table "Rank Assets Price | 30 Days Price (30 Days) Industry Country 201 Towngas Smart …"
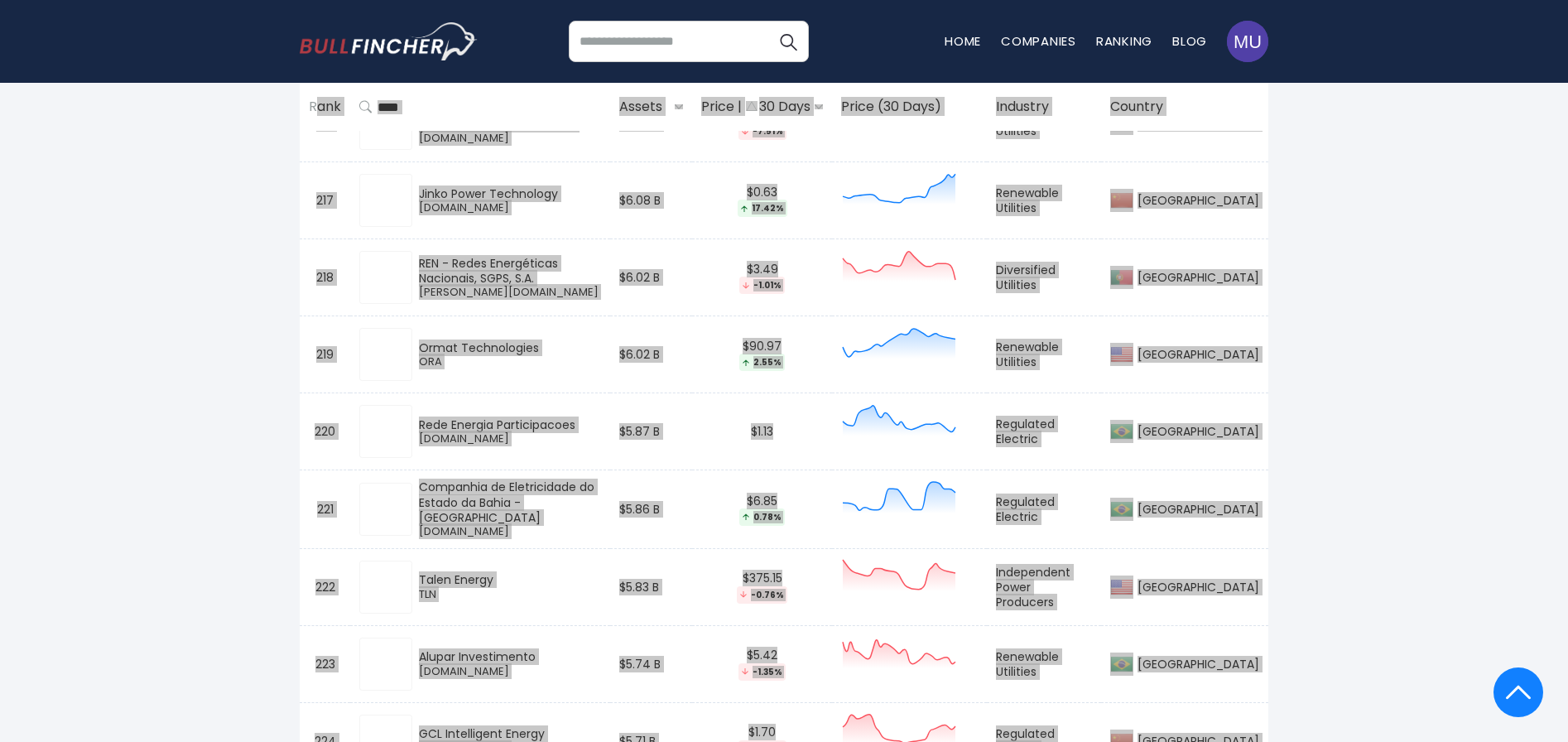
scroll to position [2057, 0]
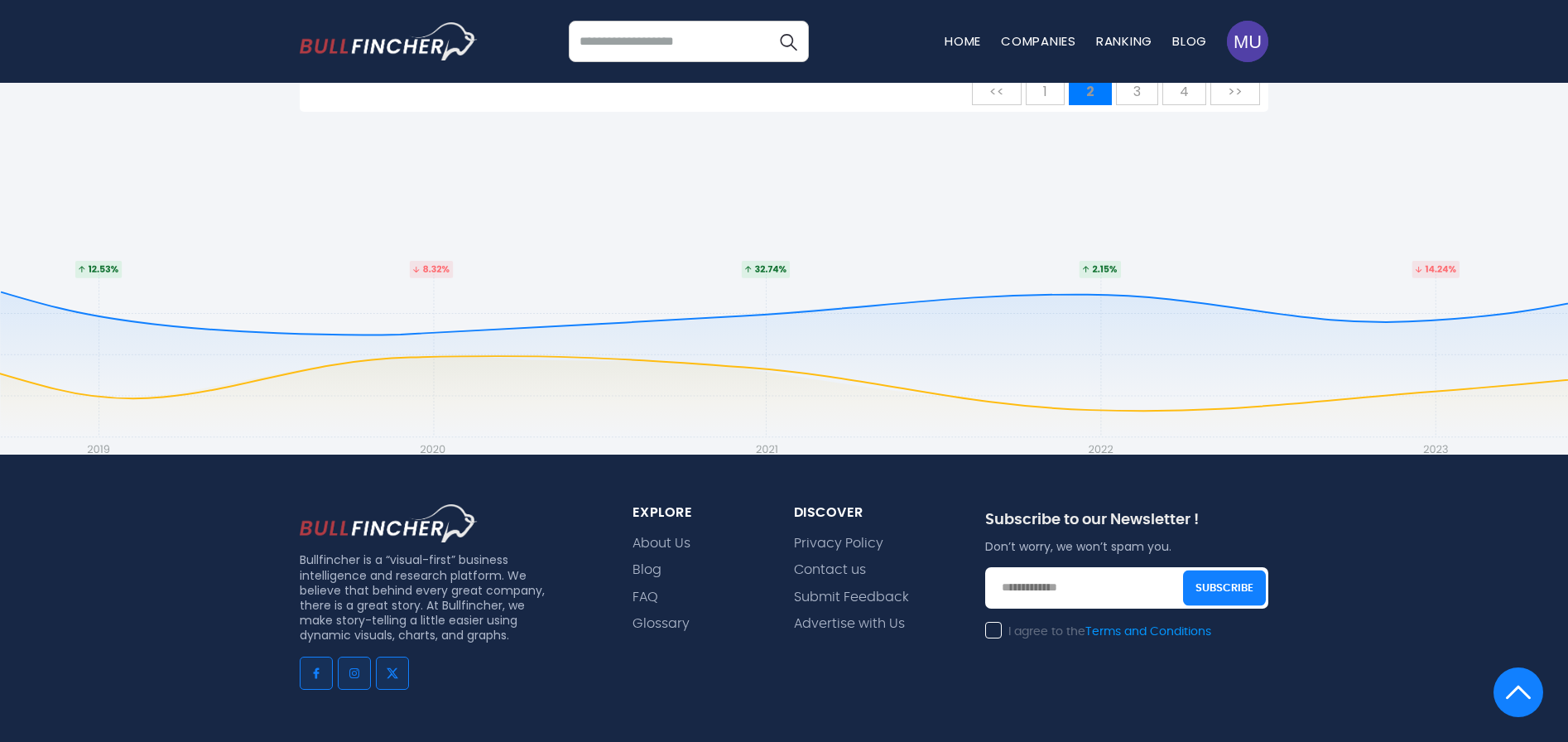
scroll to position [15899, 0]
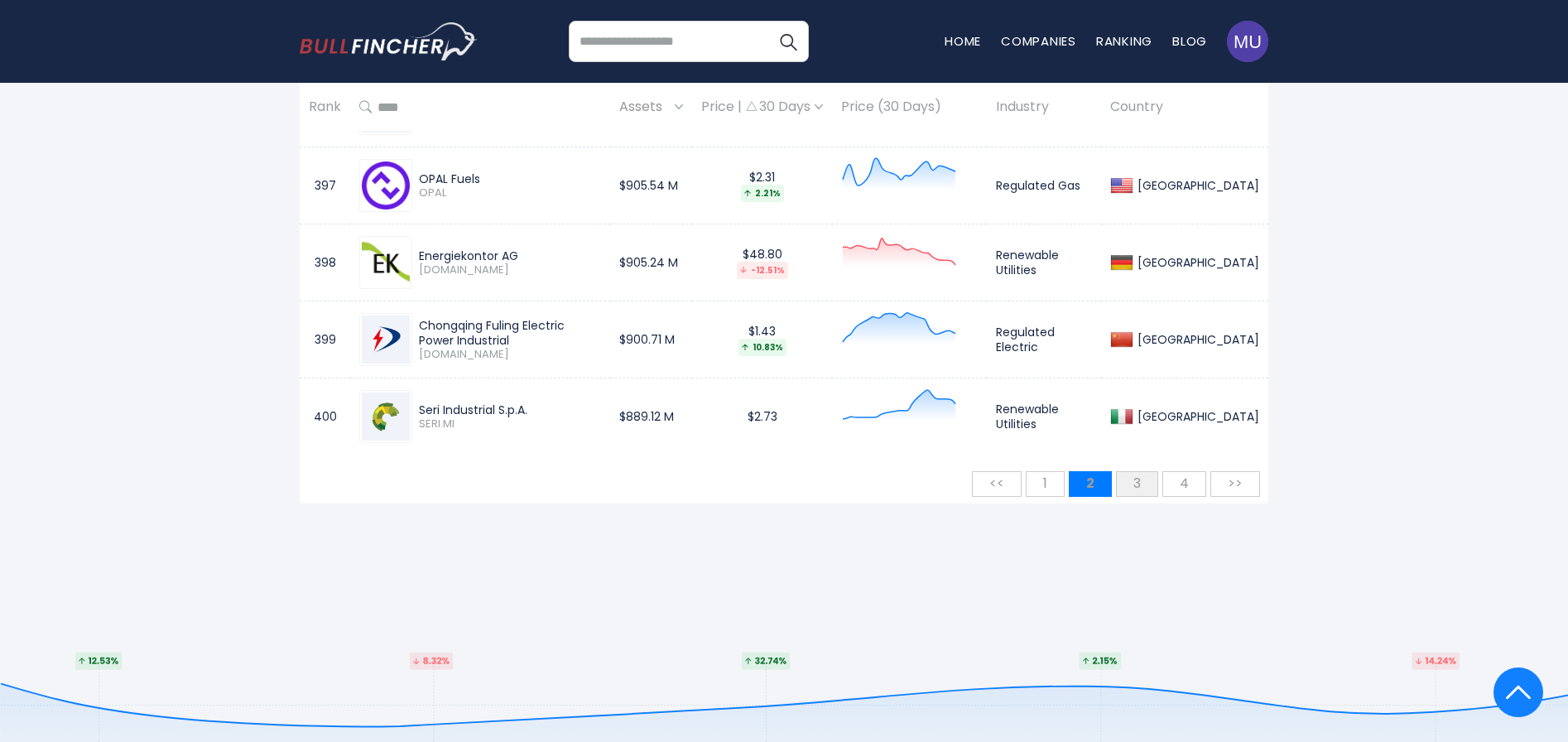
click at [1141, 485] on span "3" at bounding box center [1136, 483] width 24 height 28
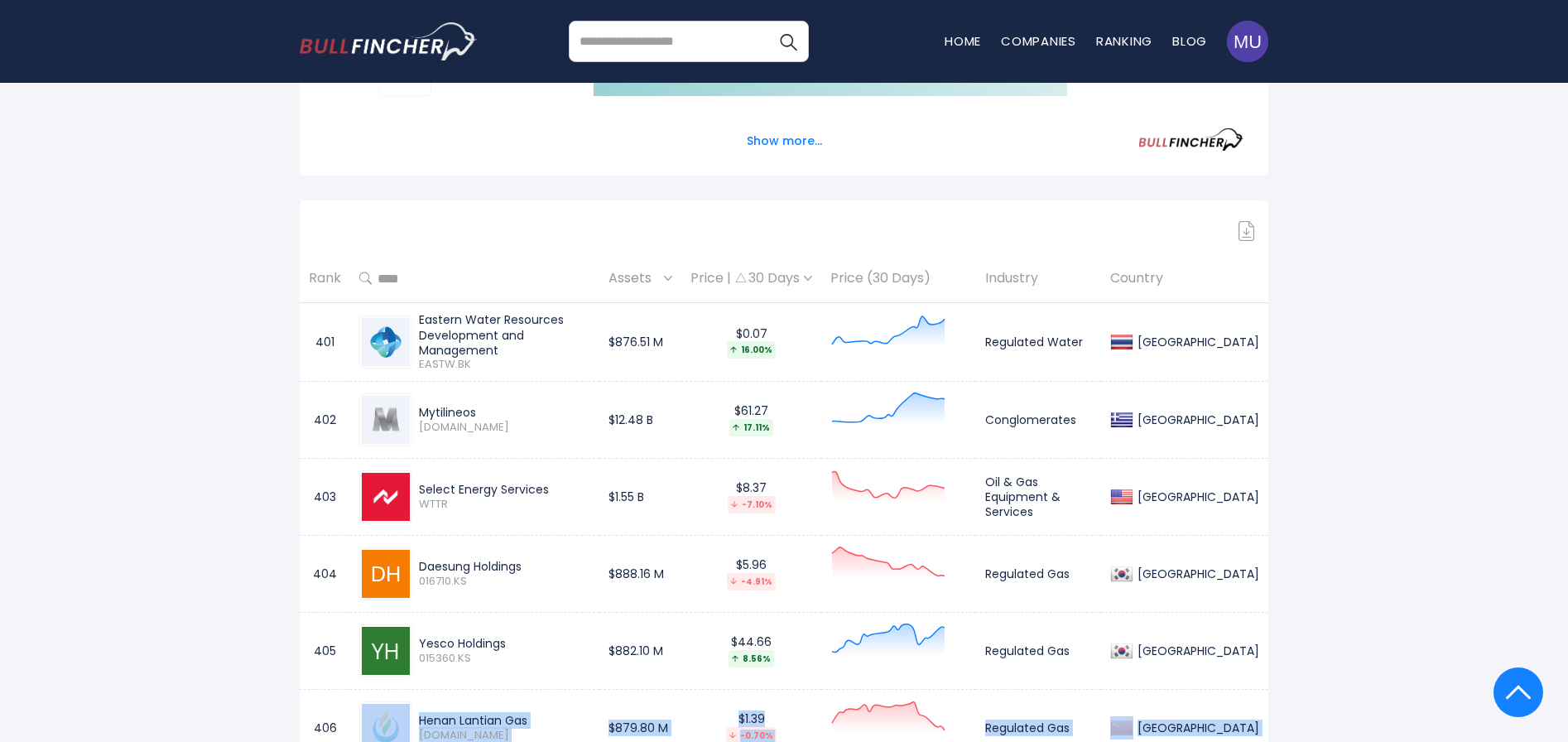
scroll to position [651, 0]
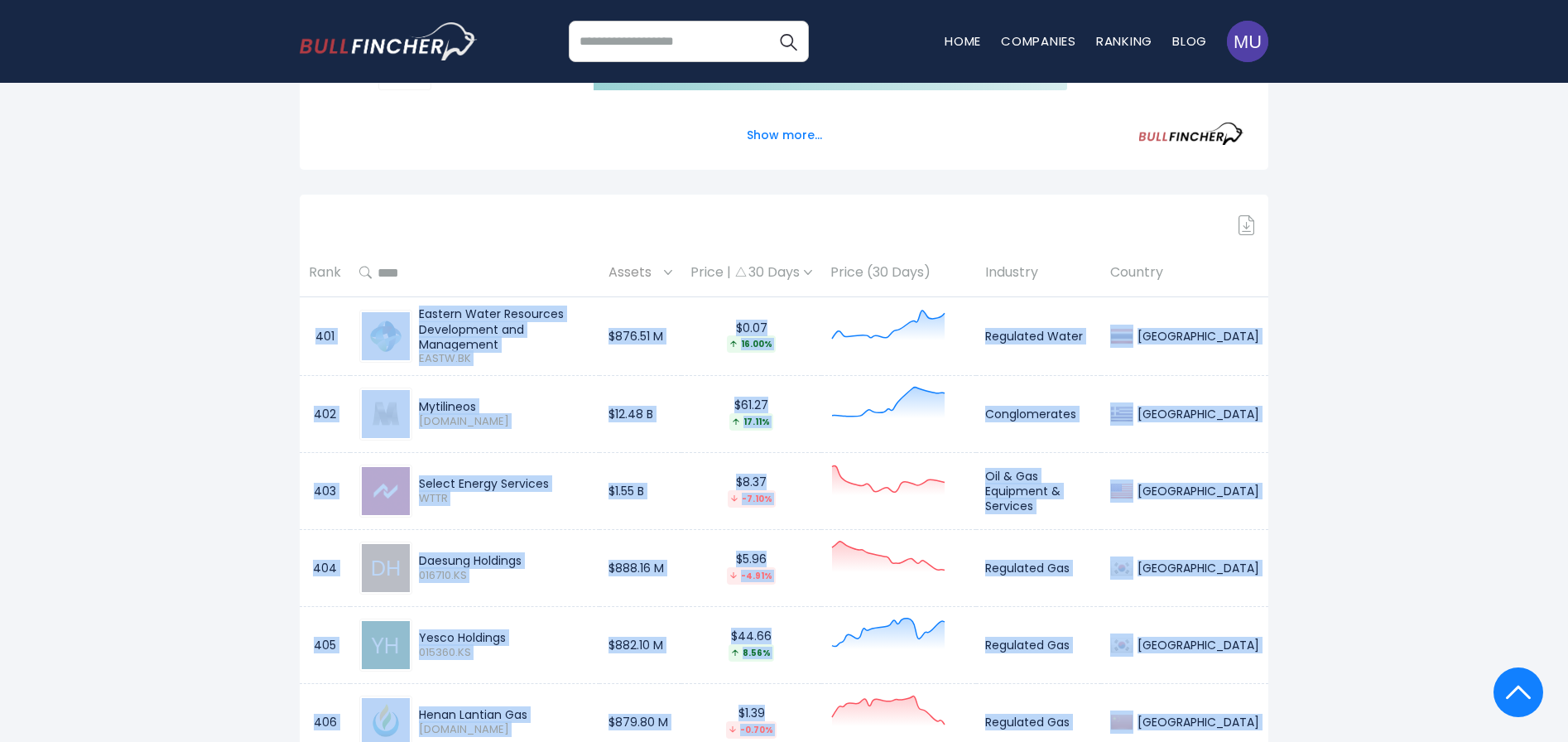
drag, startPoint x: 1234, startPoint y: 488, endPoint x: 312, endPoint y: 347, distance: 932.7
copy tbody "401 Eastern Water Resources Development and Management EASTW.BK $876.51 M $0.07…"
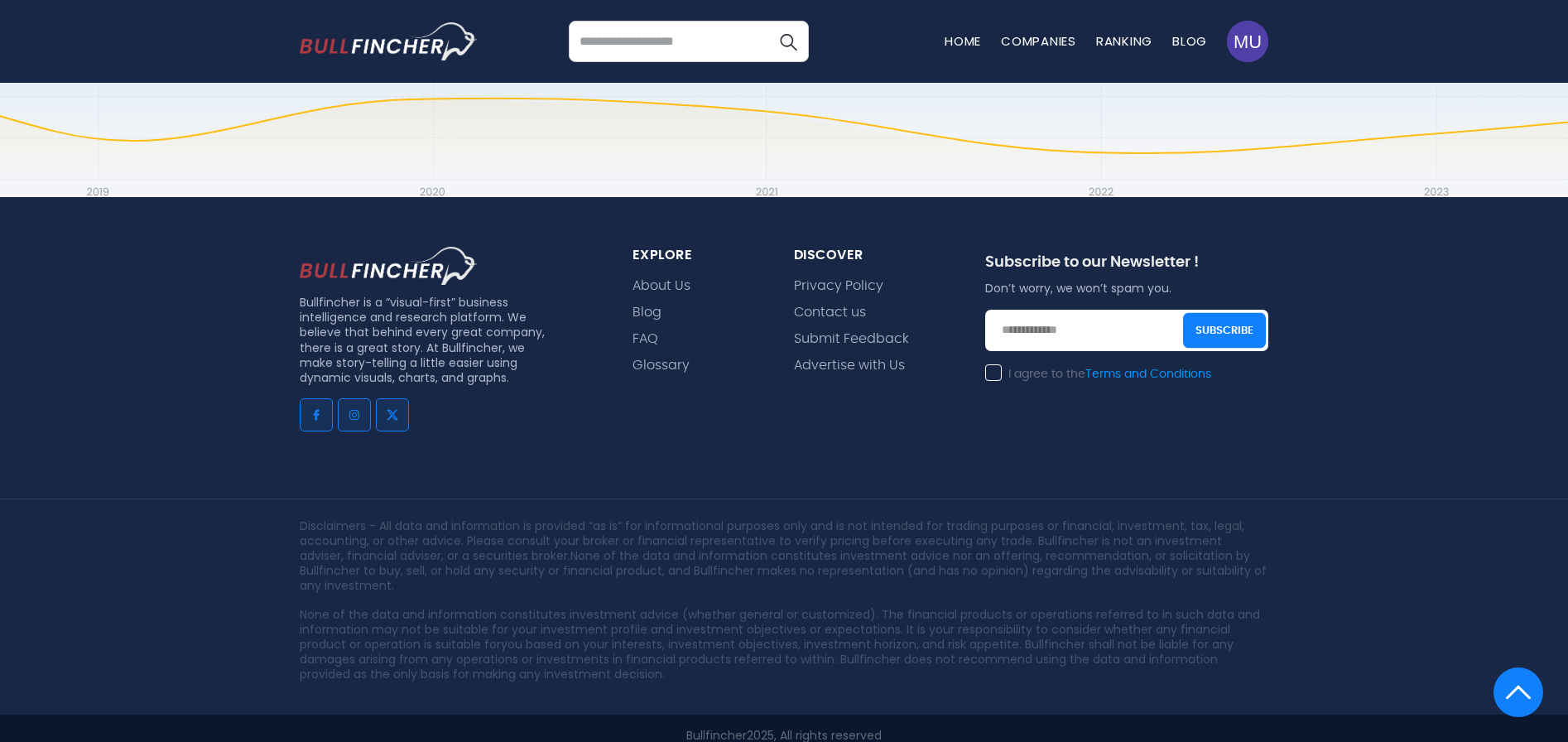
scroll to position [16145, 0]
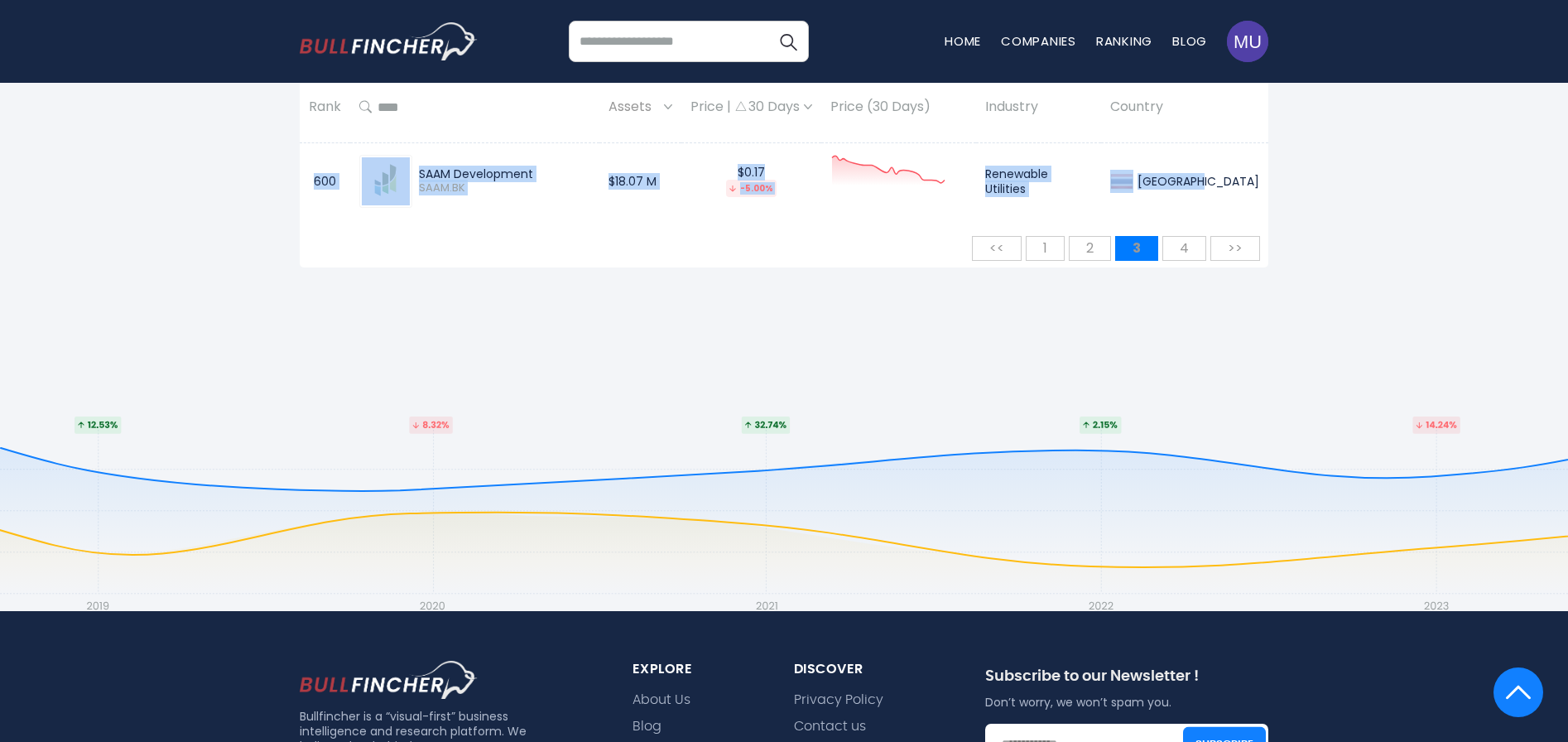
click at [1195, 237] on span "4" at bounding box center [1184, 248] width 26 height 28
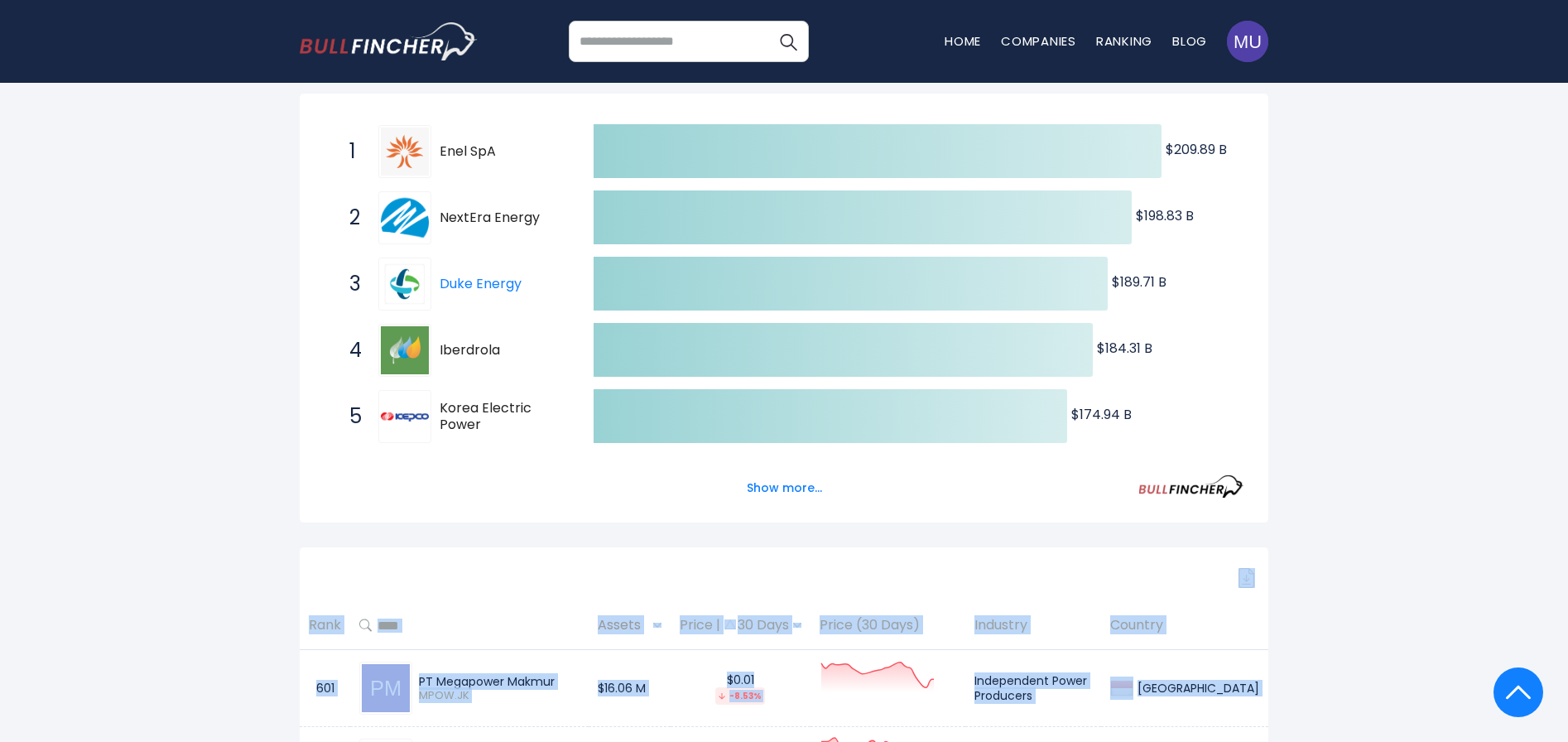
scroll to position [267, 0]
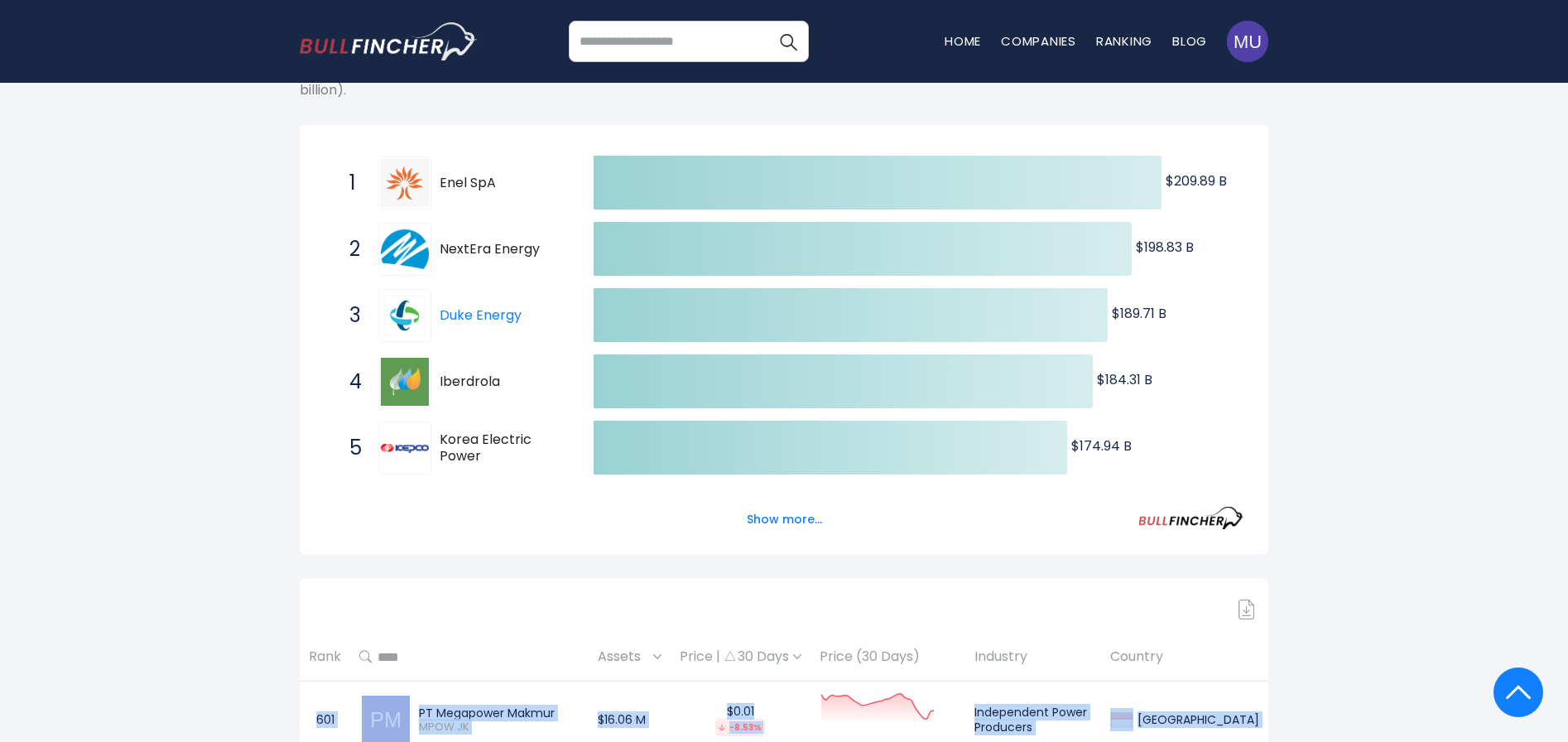
drag, startPoint x: 1227, startPoint y: 432, endPoint x: 305, endPoint y: 709, distance: 962.7
copy tbody "746 LO Ipsumdolo Sitame CONS.AD $26.48 E $9.15 -6.25% Seddoeiusmo Tempo Incidid…"
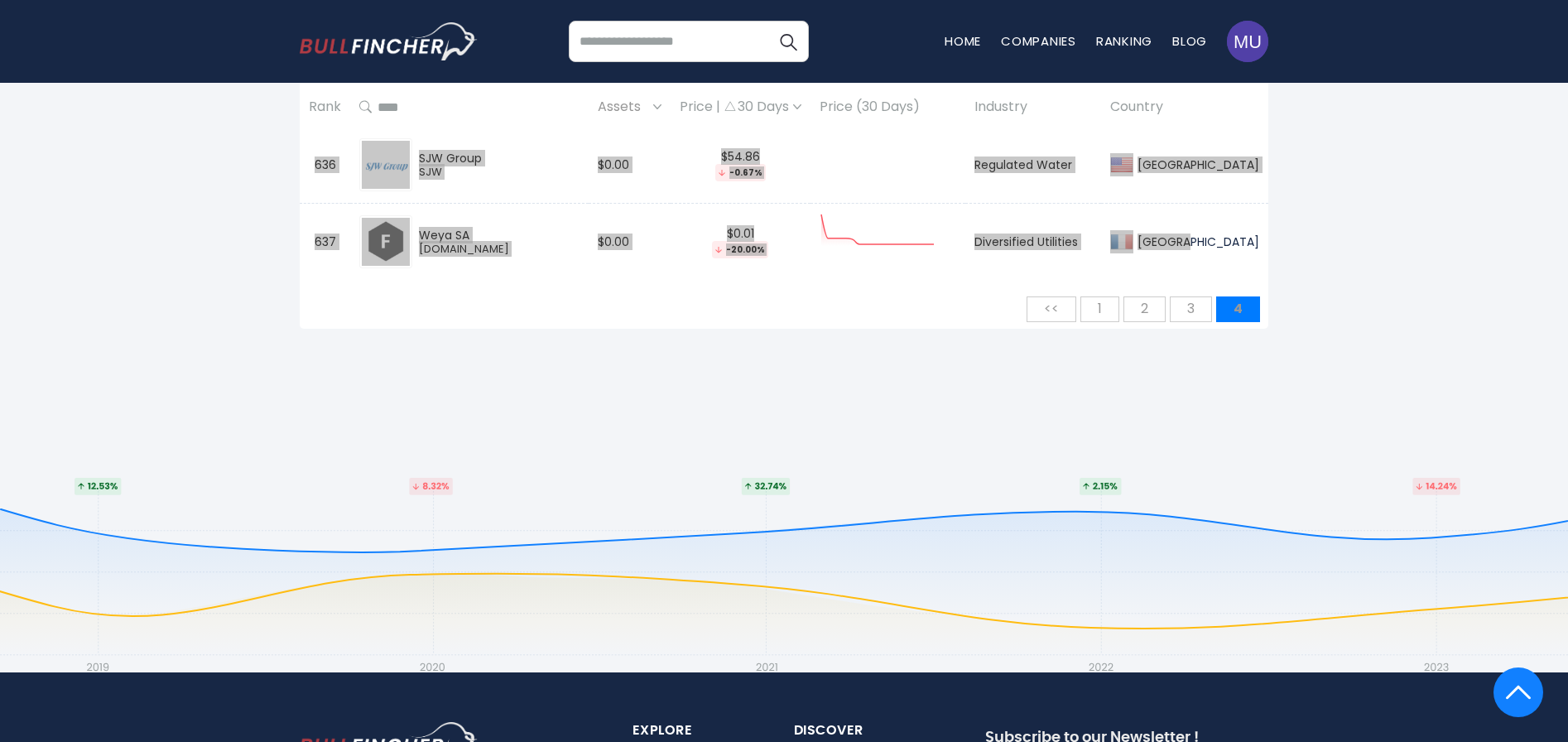
scroll to position [3426, 0]
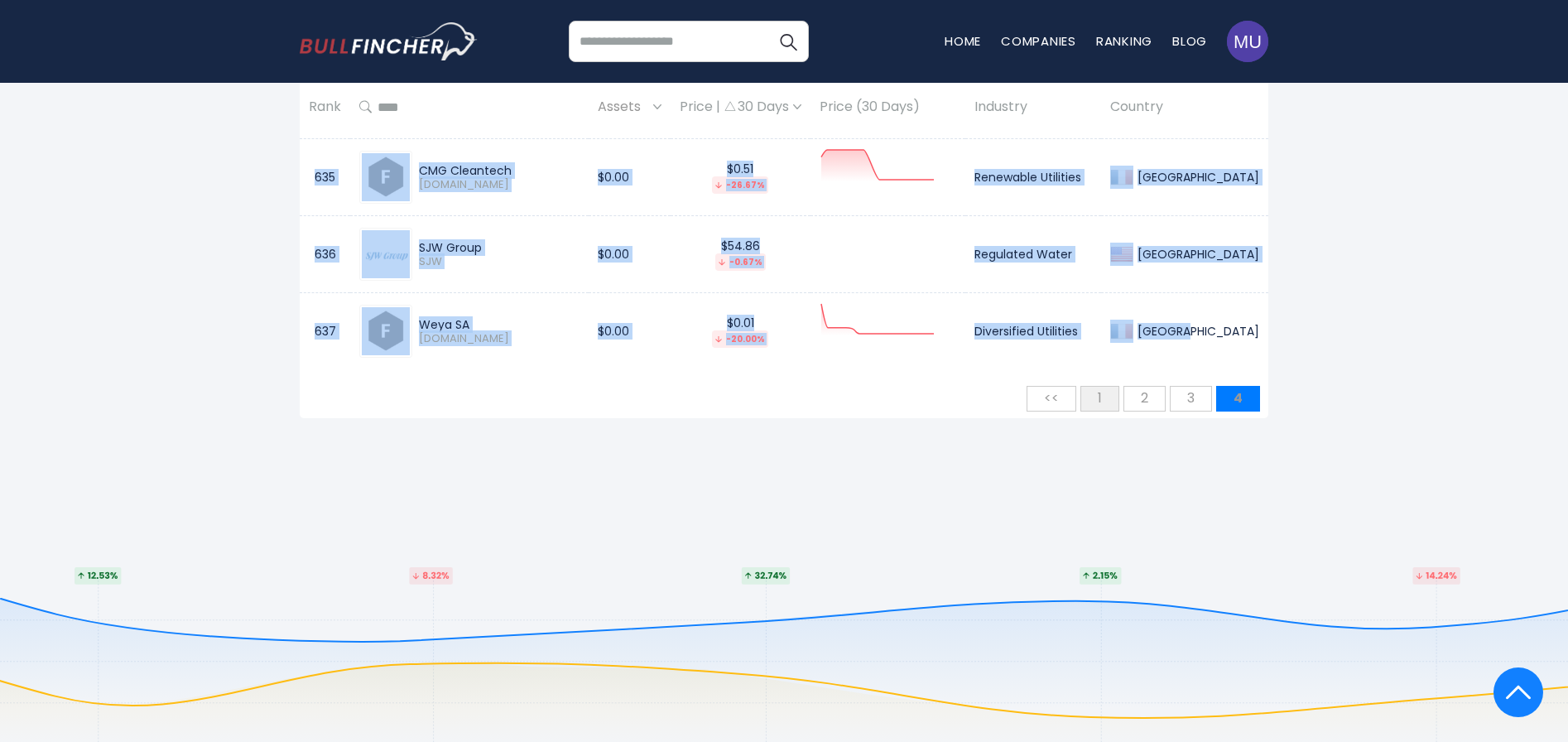
click at [1103, 399] on span "1" at bounding box center [1099, 398] width 21 height 28
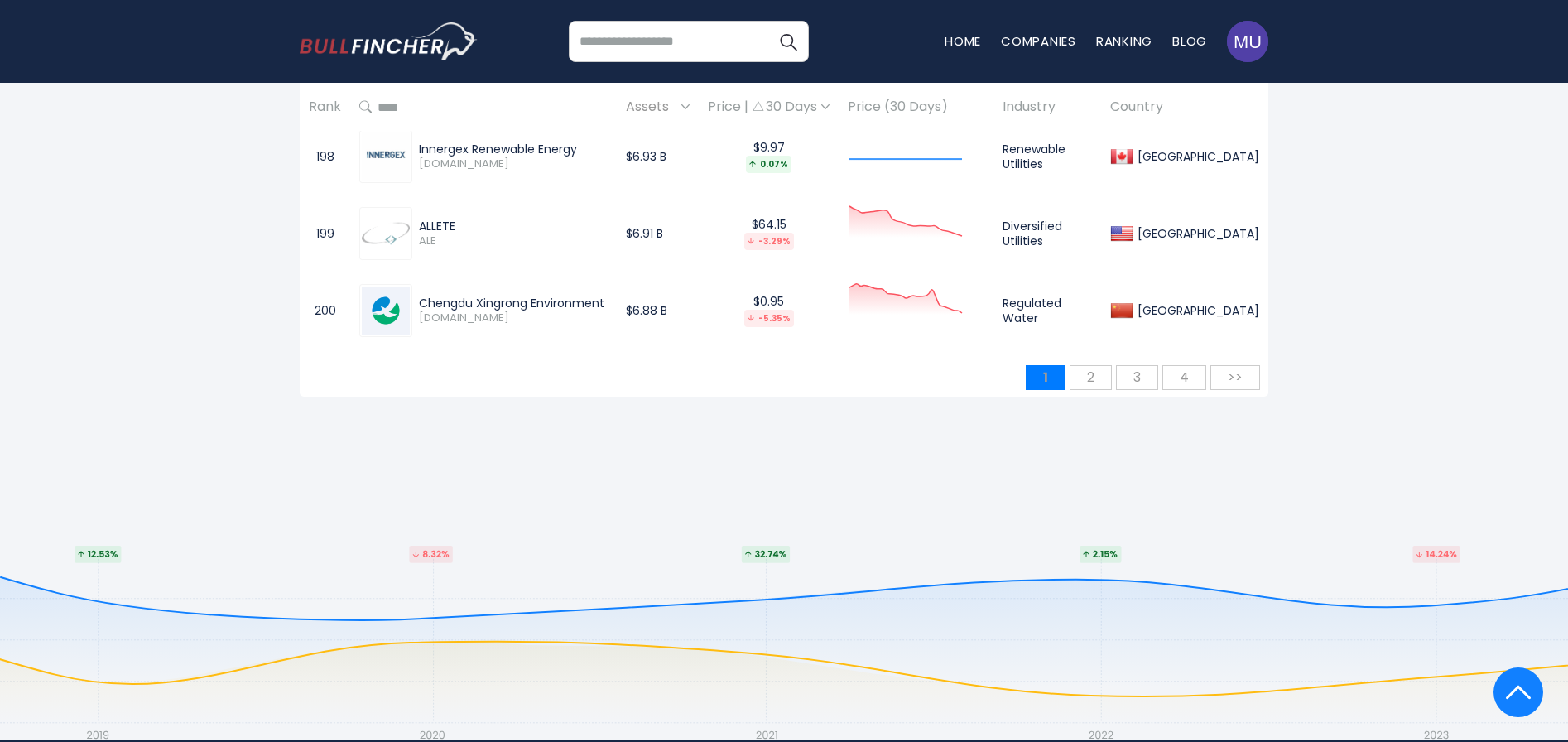
scroll to position [15831, 0]
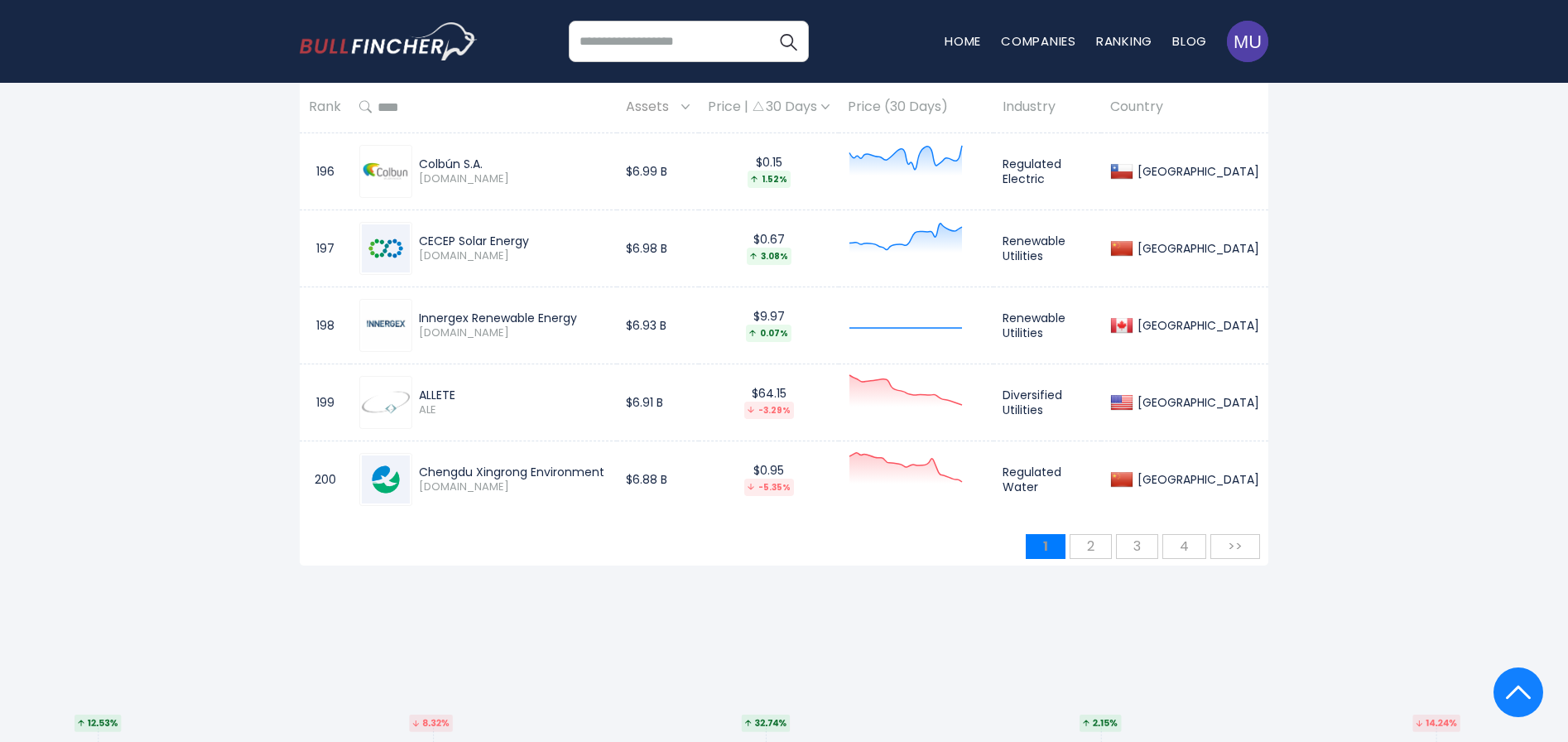
drag, startPoint x: 1205, startPoint y: 486, endPoint x: 422, endPoint y: 244, distance: 819.5
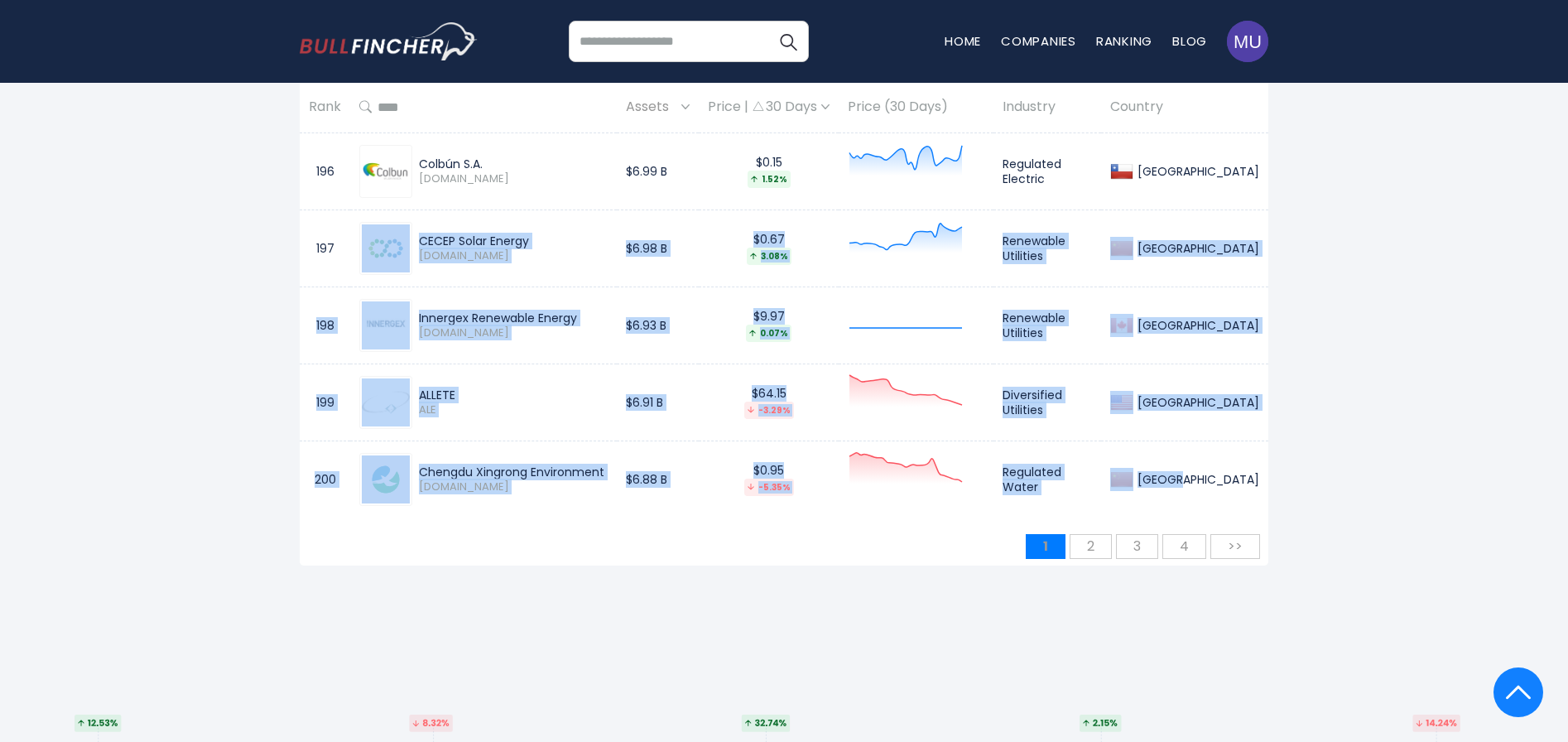
drag, startPoint x: 1182, startPoint y: 484, endPoint x: 341, endPoint y: 263, distance: 869.6
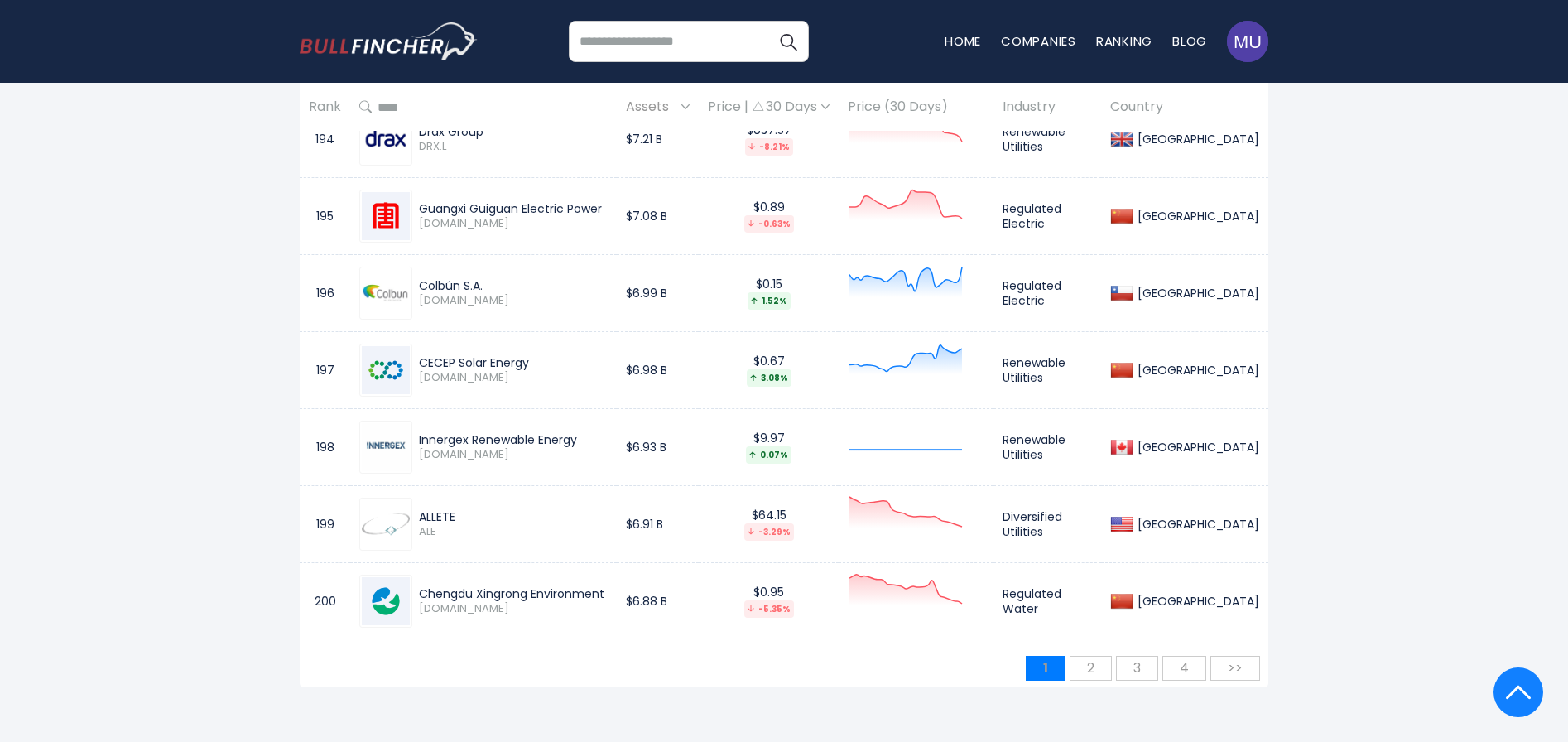
scroll to position [15741, 0]
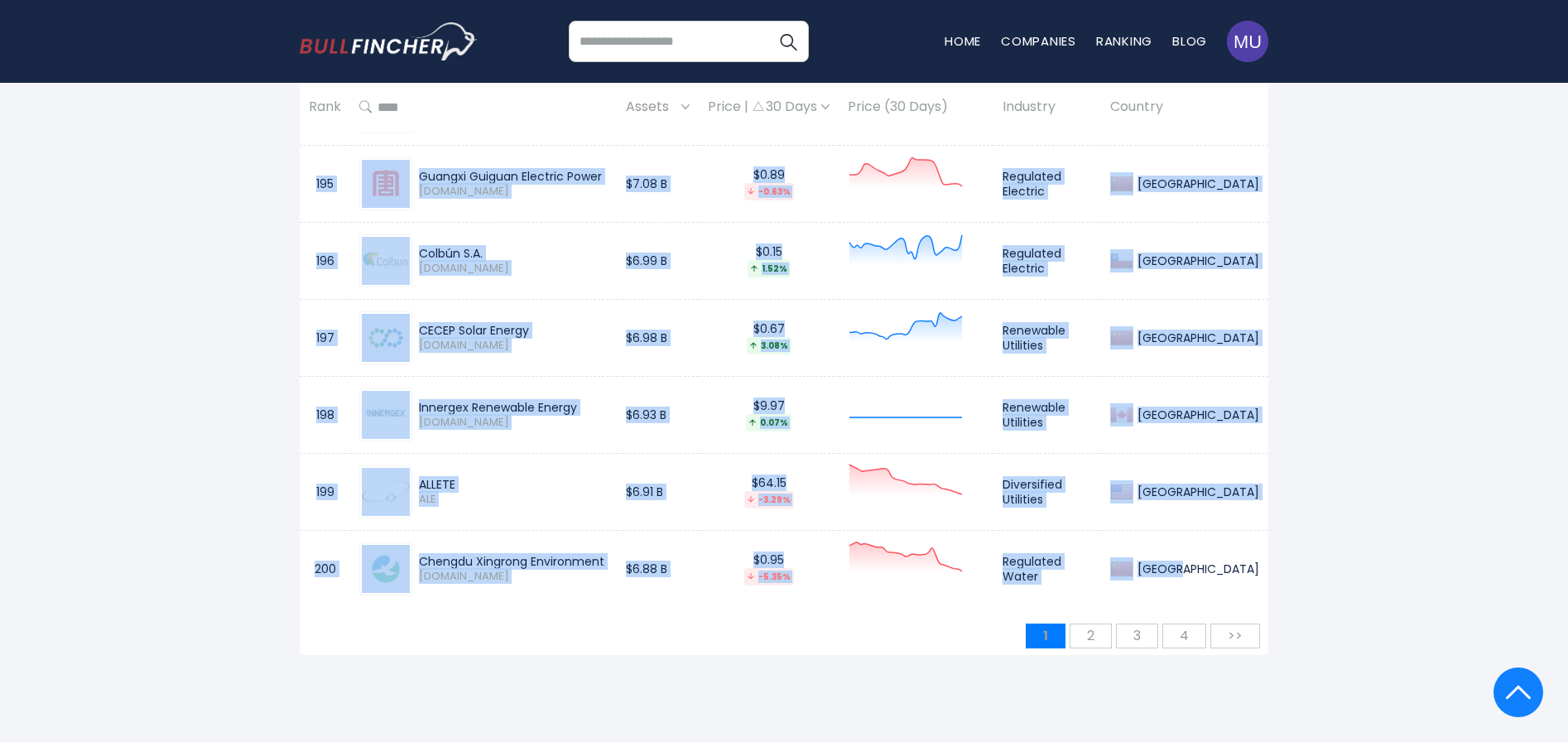
drag, startPoint x: 314, startPoint y: 224, endPoint x: 1186, endPoint y: 564, distance: 935.9
copy tbody "1 Enel SpA ENEL.MI $209.89 B $9.04 2.25% Diversified Utilities [GEOGRAPHIC_DATA…"
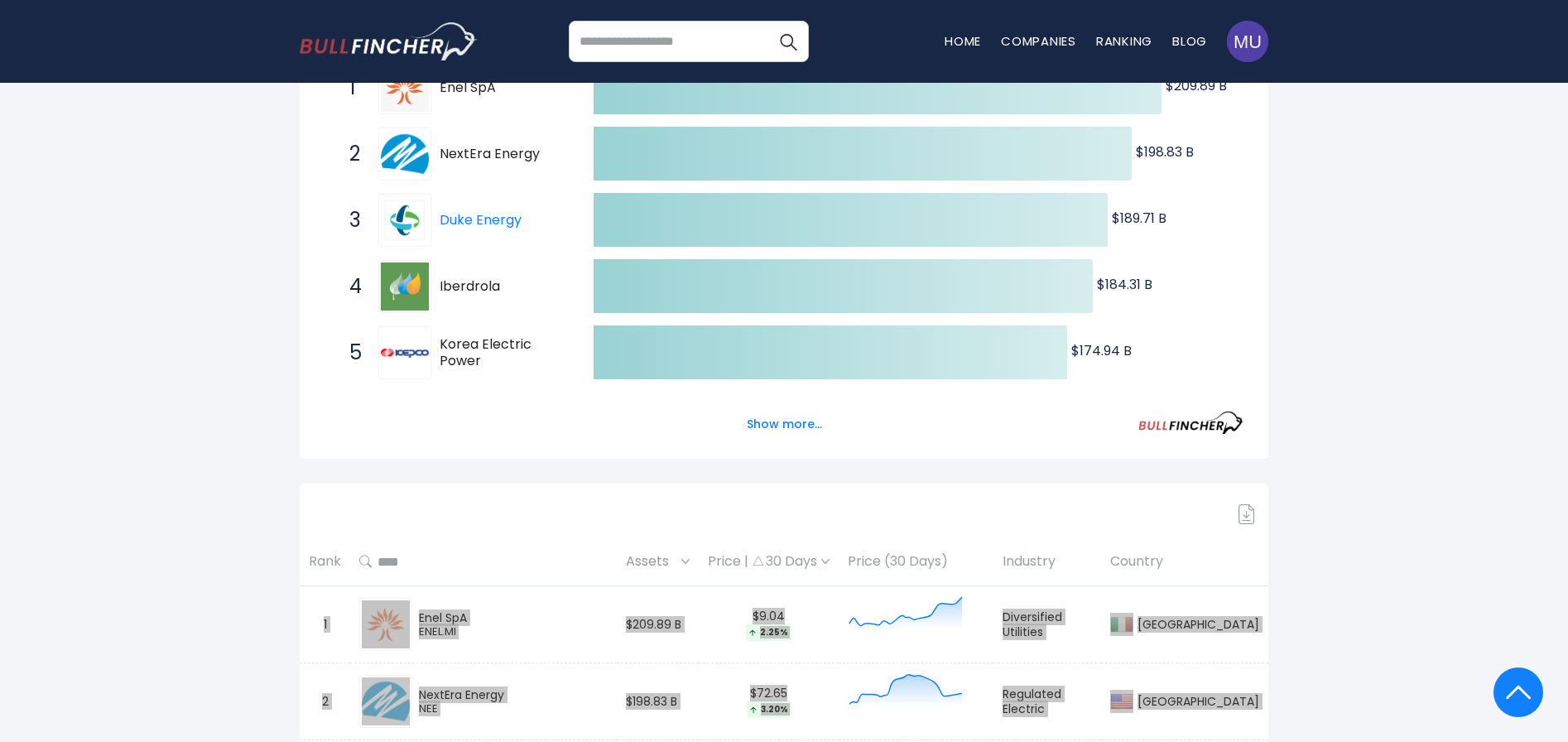
scroll to position [0, 0]
